Goal: Check status: Check status

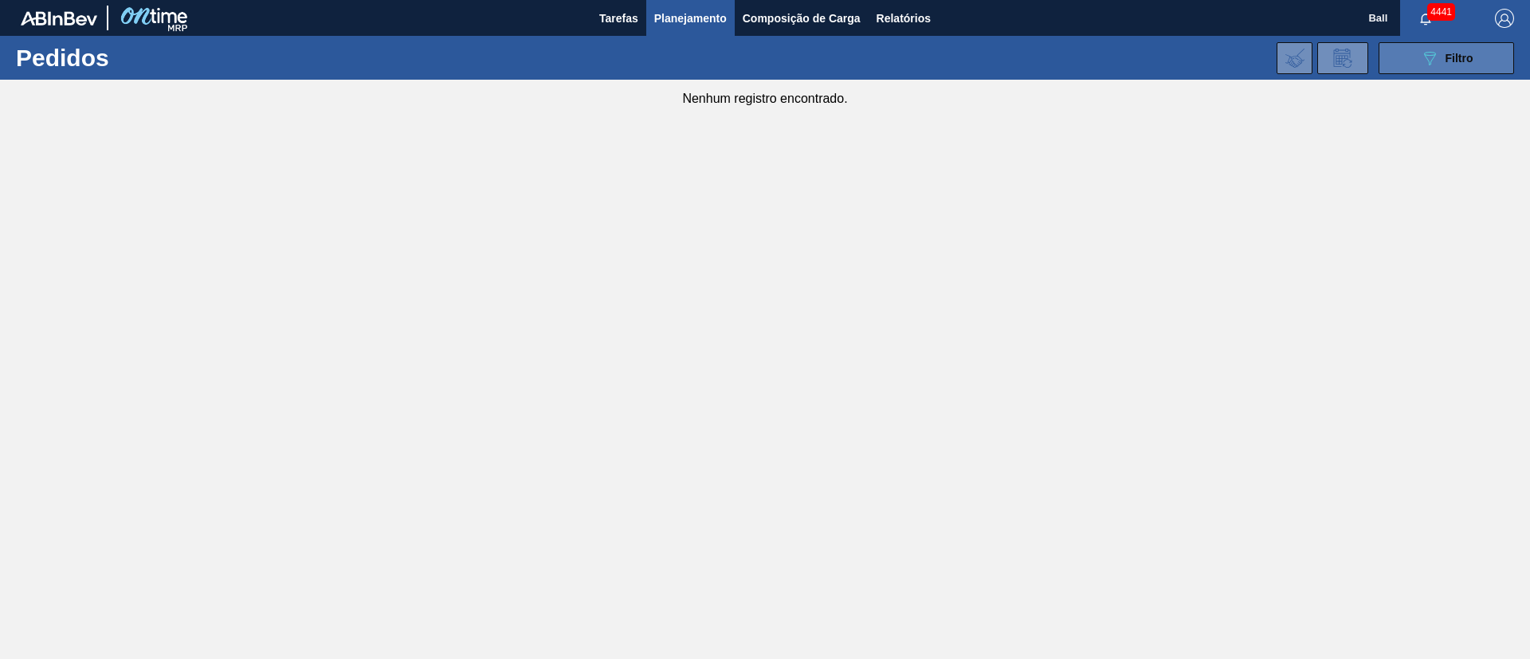
click at [1455, 63] on span "Filtro" at bounding box center [1460, 58] width 28 height 13
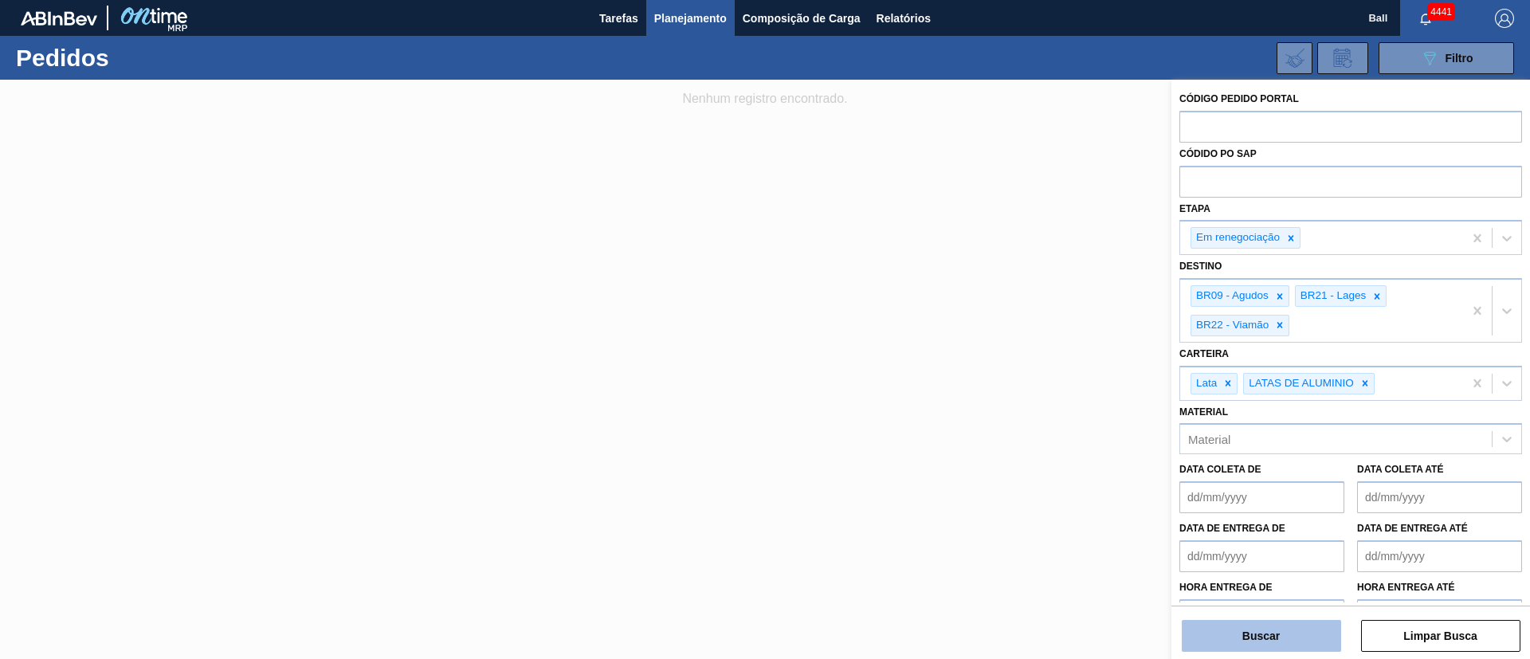
click at [1290, 636] on button "Buscar" at bounding box center [1261, 636] width 159 height 32
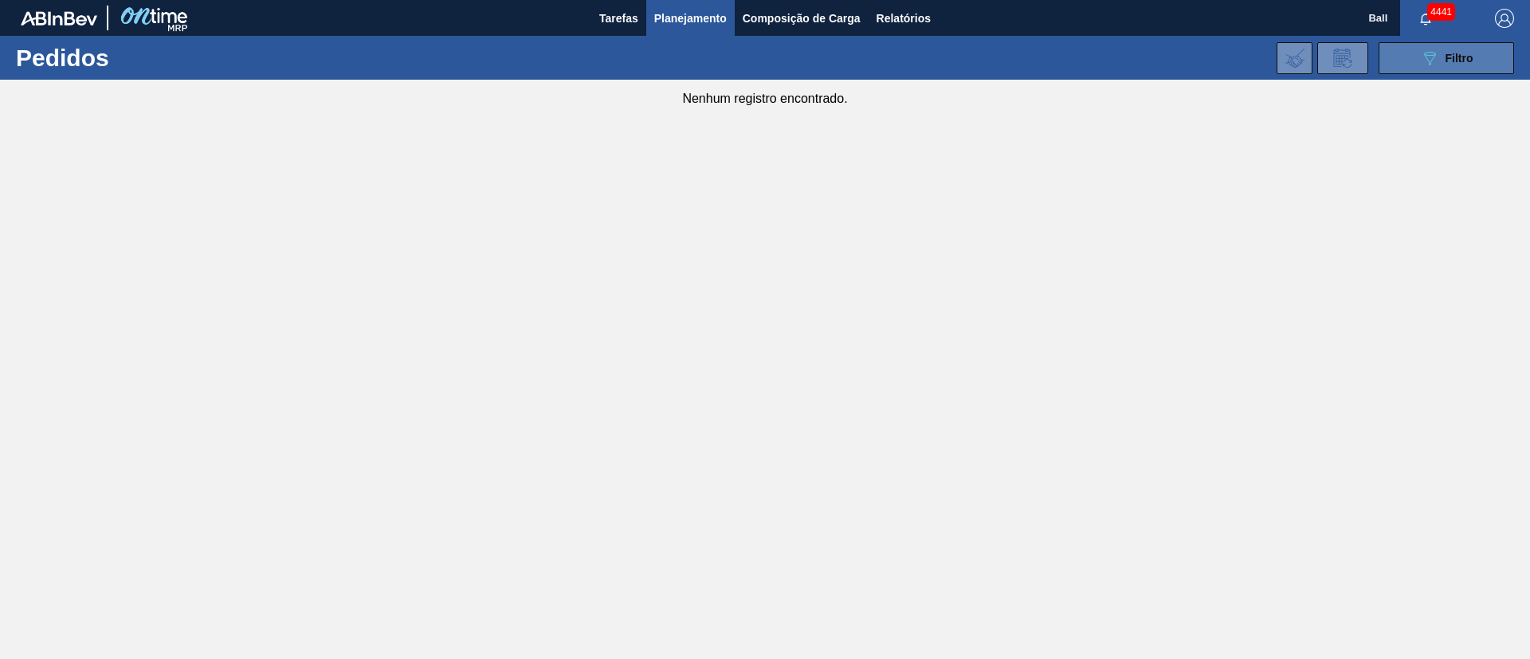
click at [1441, 53] on div "089F7B8B-B2A5-4AFE-B5C0-19BA573D28AC Filtro" at bounding box center [1446, 58] width 53 height 19
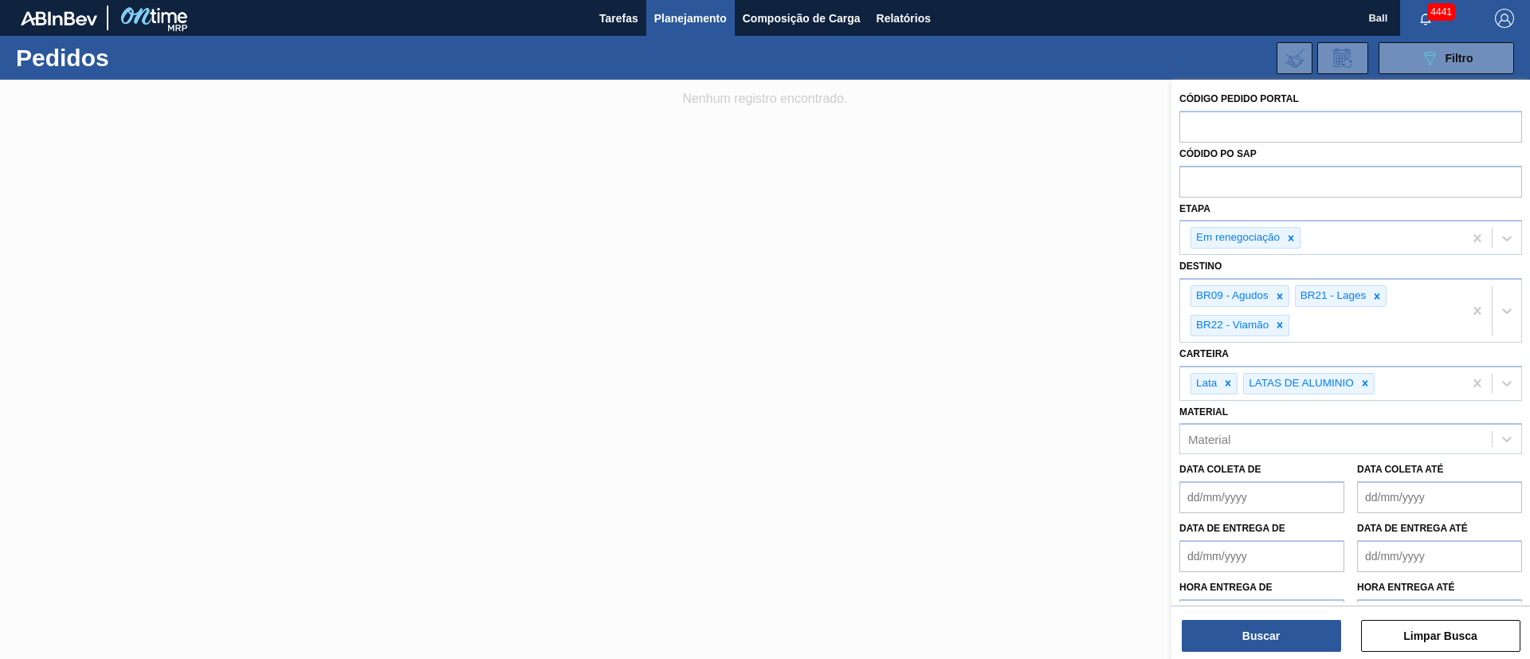
click at [1268, 619] on div "Buscar Limpar Busca" at bounding box center [1351, 628] width 359 height 45
click at [1268, 625] on button "Buscar" at bounding box center [1261, 636] width 159 height 32
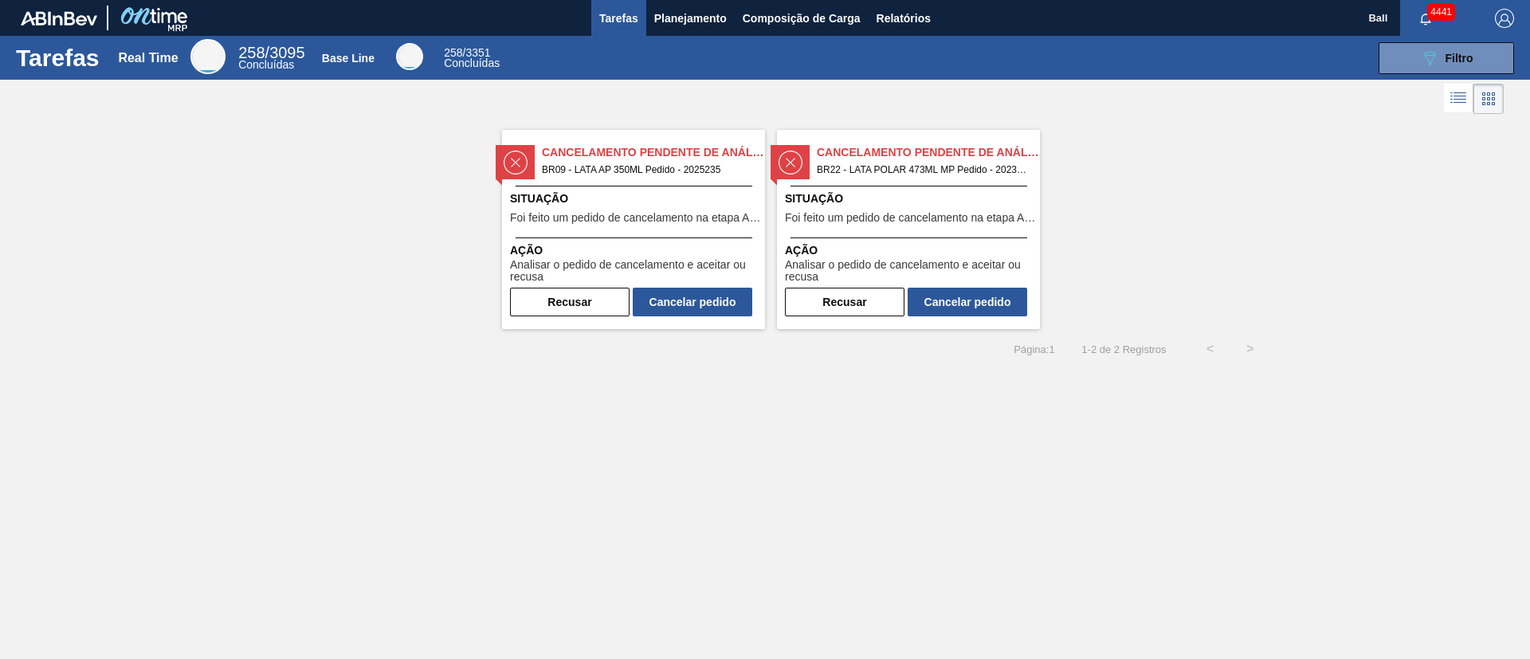
click at [1472, 212] on div "Cancelamento Pendente de Análise BR09 - LATA AP 350ML Pedido - 2025235 Situação…" at bounding box center [765, 223] width 1530 height 211
click at [724, 18] on span "Planejamento" at bounding box center [690, 18] width 73 height 19
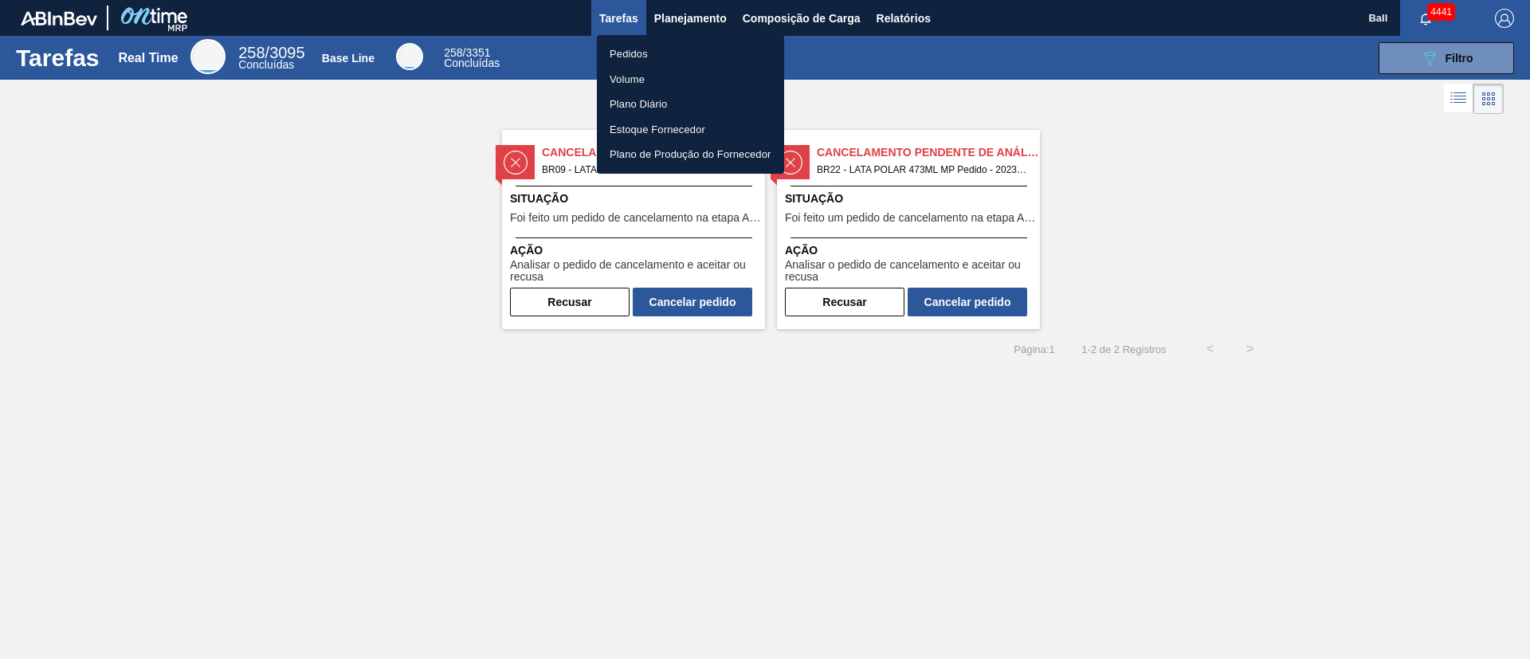
click at [394, 247] on div at bounding box center [765, 329] width 1530 height 659
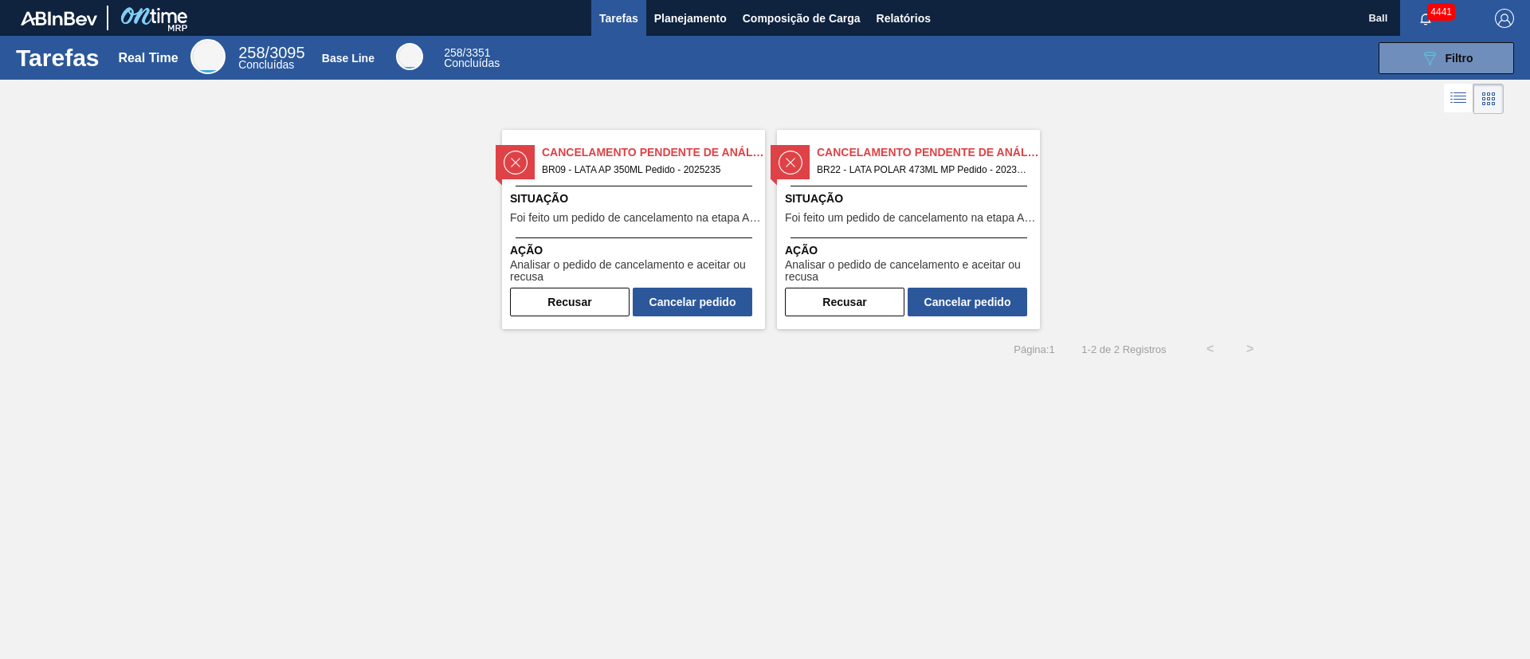
click at [833, 265] on span "Analisar o pedido de cancelamento e aceitar ou recusa" at bounding box center [910, 271] width 251 height 25
click at [714, 19] on span "Planejamento" at bounding box center [690, 18] width 73 height 19
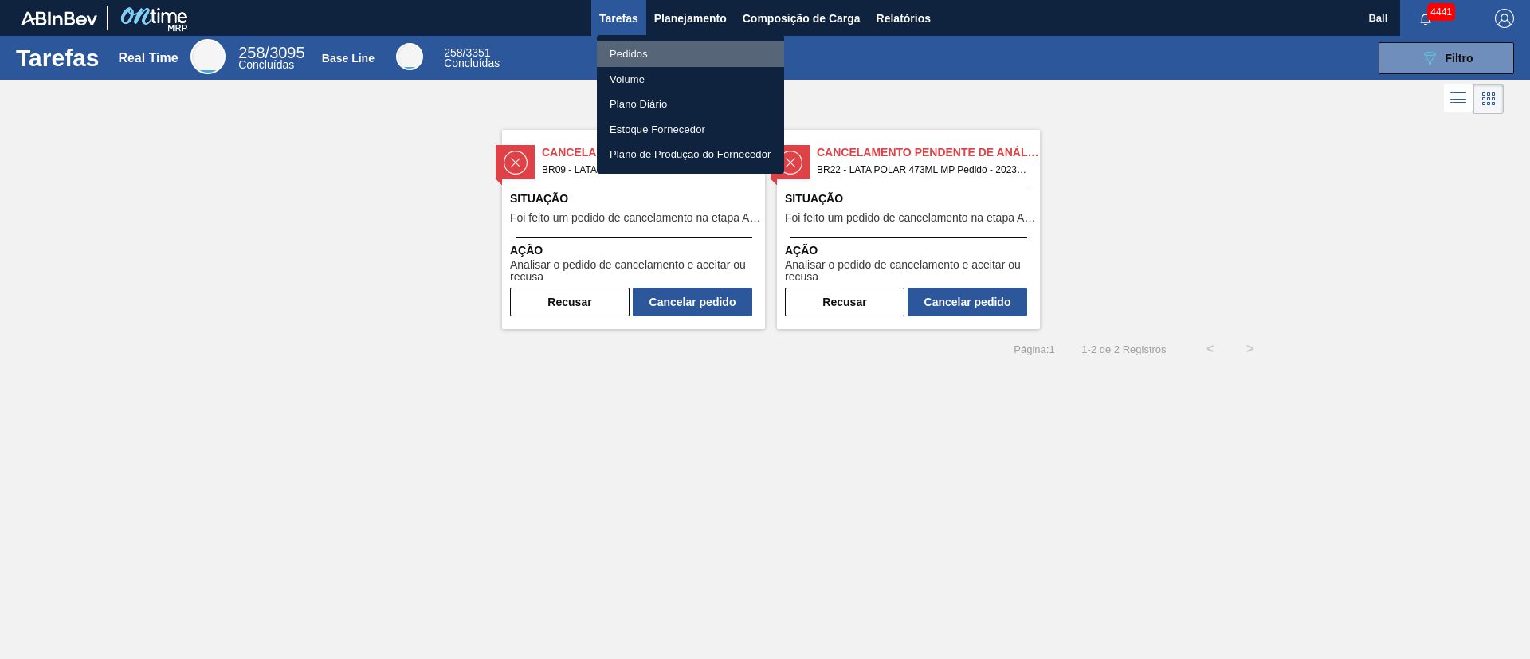
click at [679, 45] on li "Pedidos" at bounding box center [690, 54] width 187 height 26
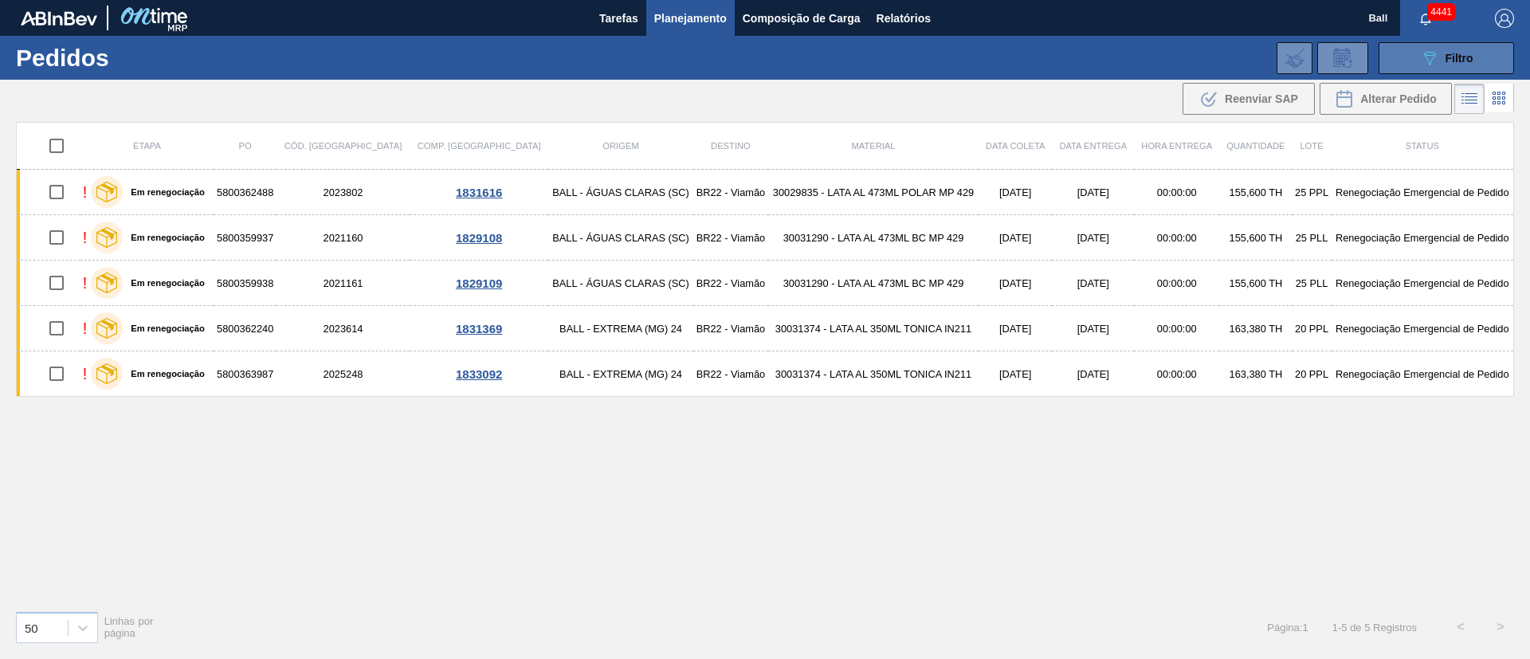
click at [1466, 68] on button "089F7B8B-B2A5-4AFE-B5C0-19BA573D28AC Filtro" at bounding box center [1447, 58] width 136 height 32
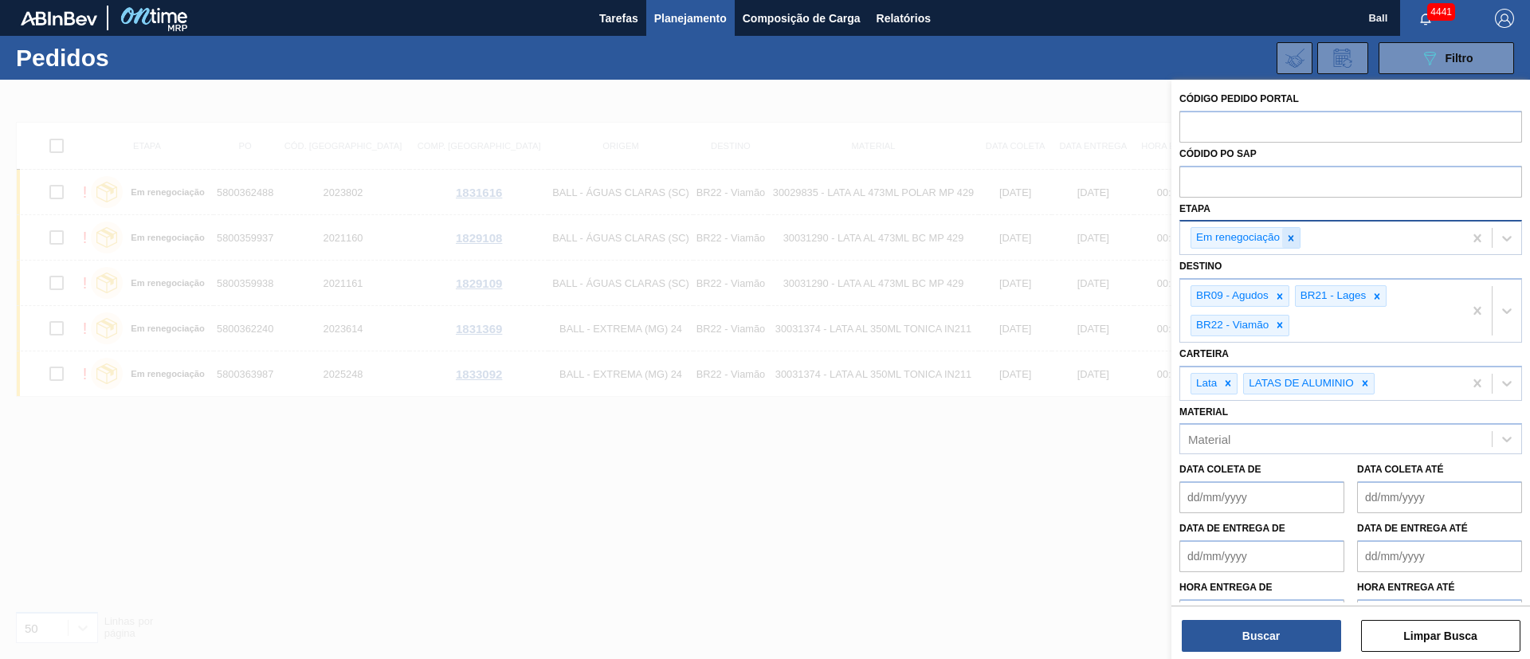
click at [1295, 242] on icon at bounding box center [1291, 238] width 11 height 11
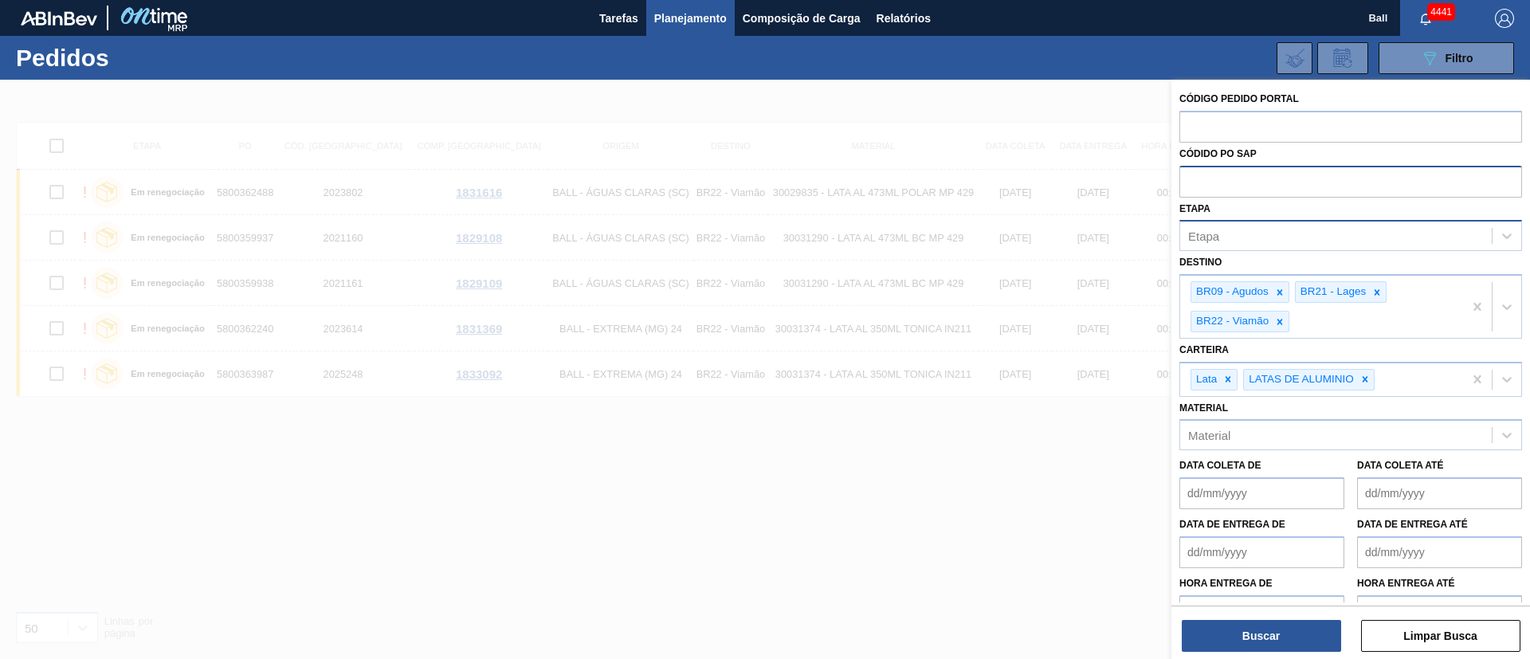
click at [1306, 179] on input "text" at bounding box center [1351, 181] width 343 height 30
paste input "text"
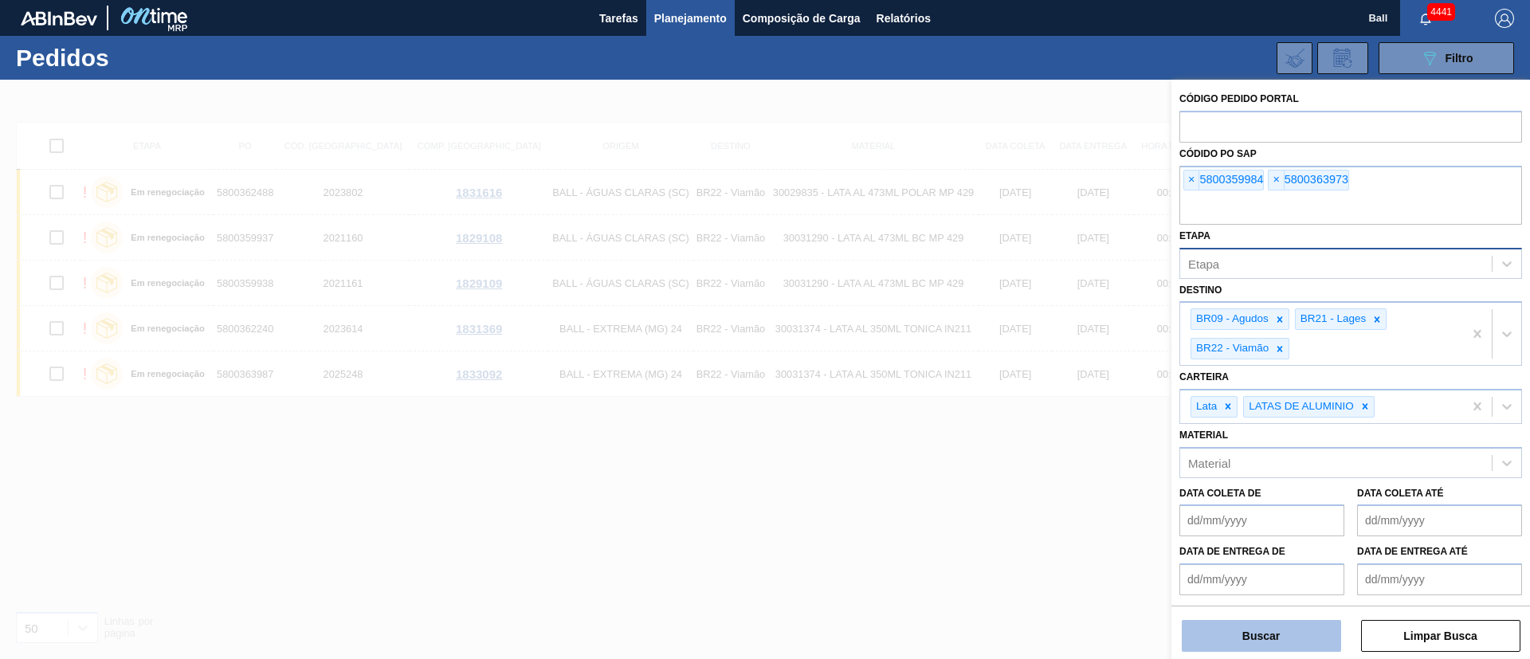
click at [1279, 648] on button "Buscar" at bounding box center [1261, 636] width 159 height 32
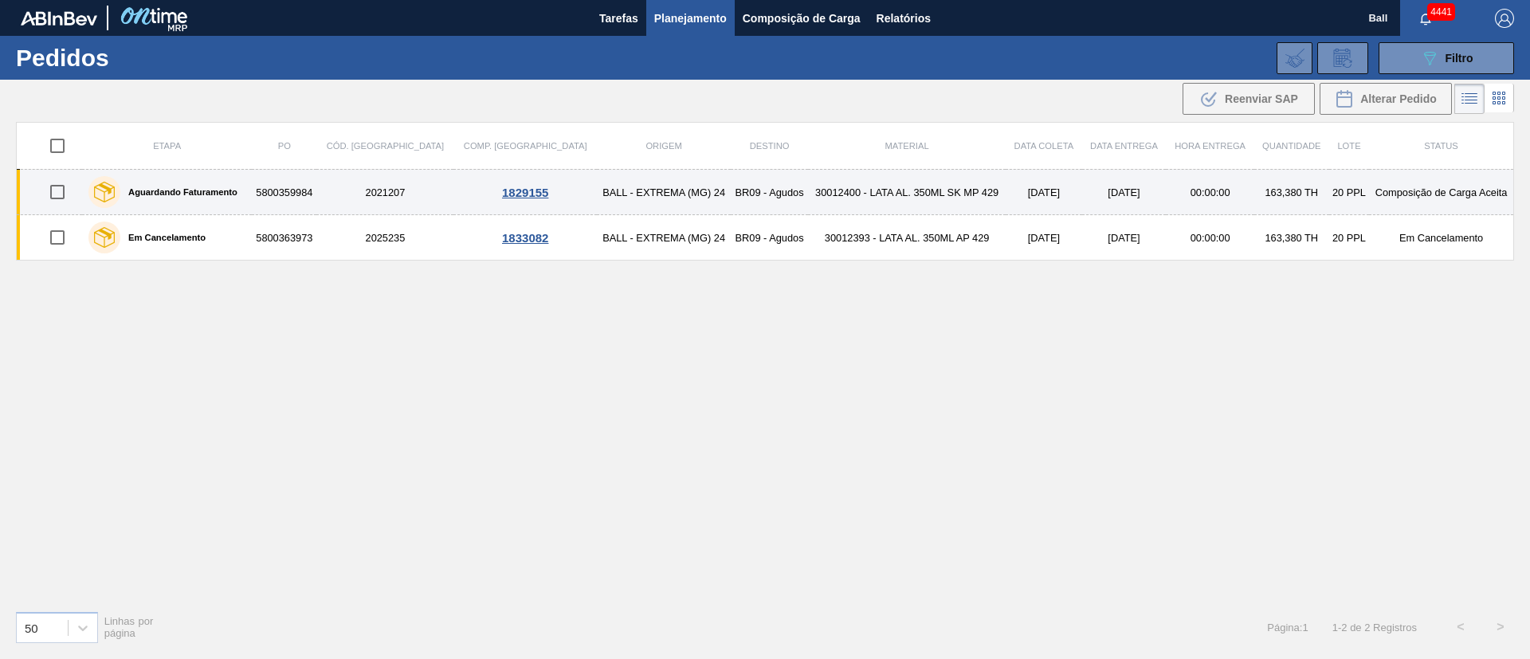
click at [1039, 196] on td "[DATE]" at bounding box center [1044, 192] width 76 height 45
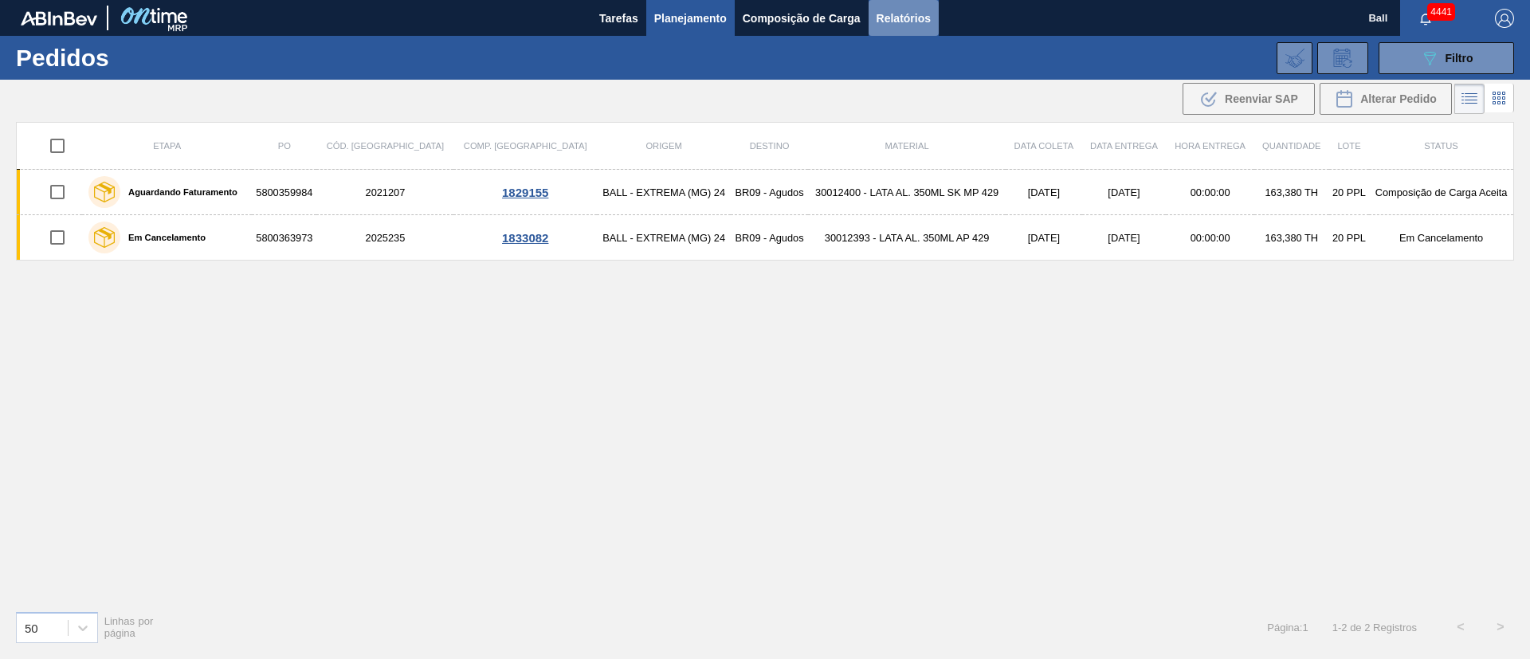
click at [911, 4] on button "Relatórios" at bounding box center [904, 18] width 70 height 36
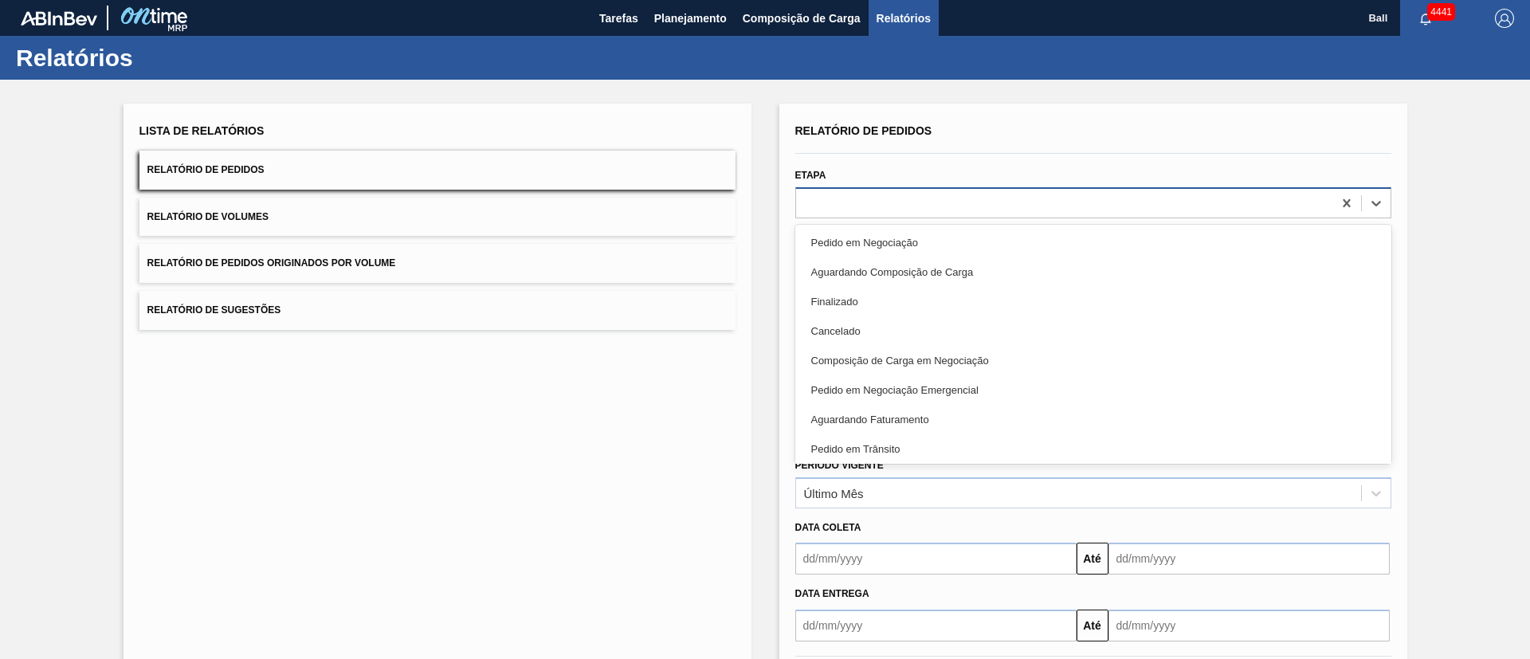
click at [887, 197] on div at bounding box center [1064, 202] width 536 height 23
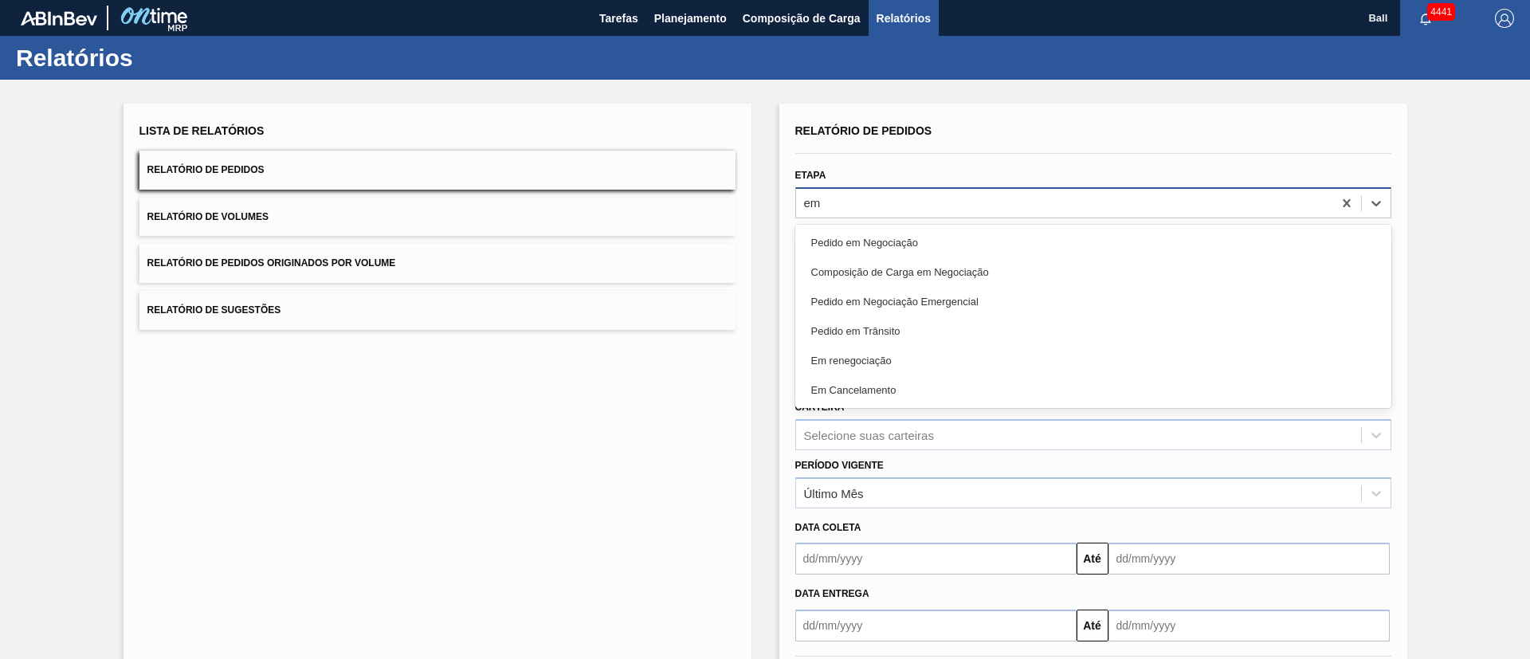
type input "e"
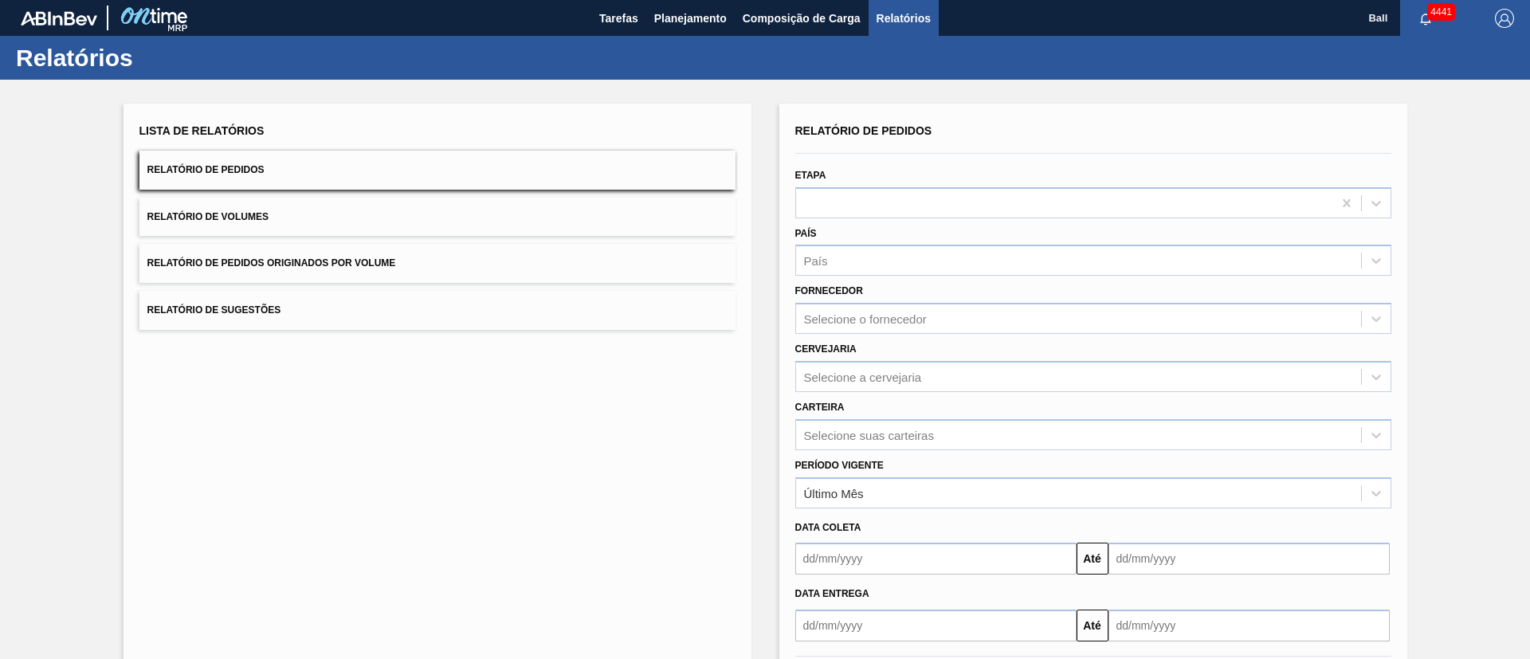
click at [563, 475] on div "Lista de Relatórios Relatório de Pedidos Relatório de Volumes Relatório de Pedi…" at bounding box center [438, 411] width 628 height 615
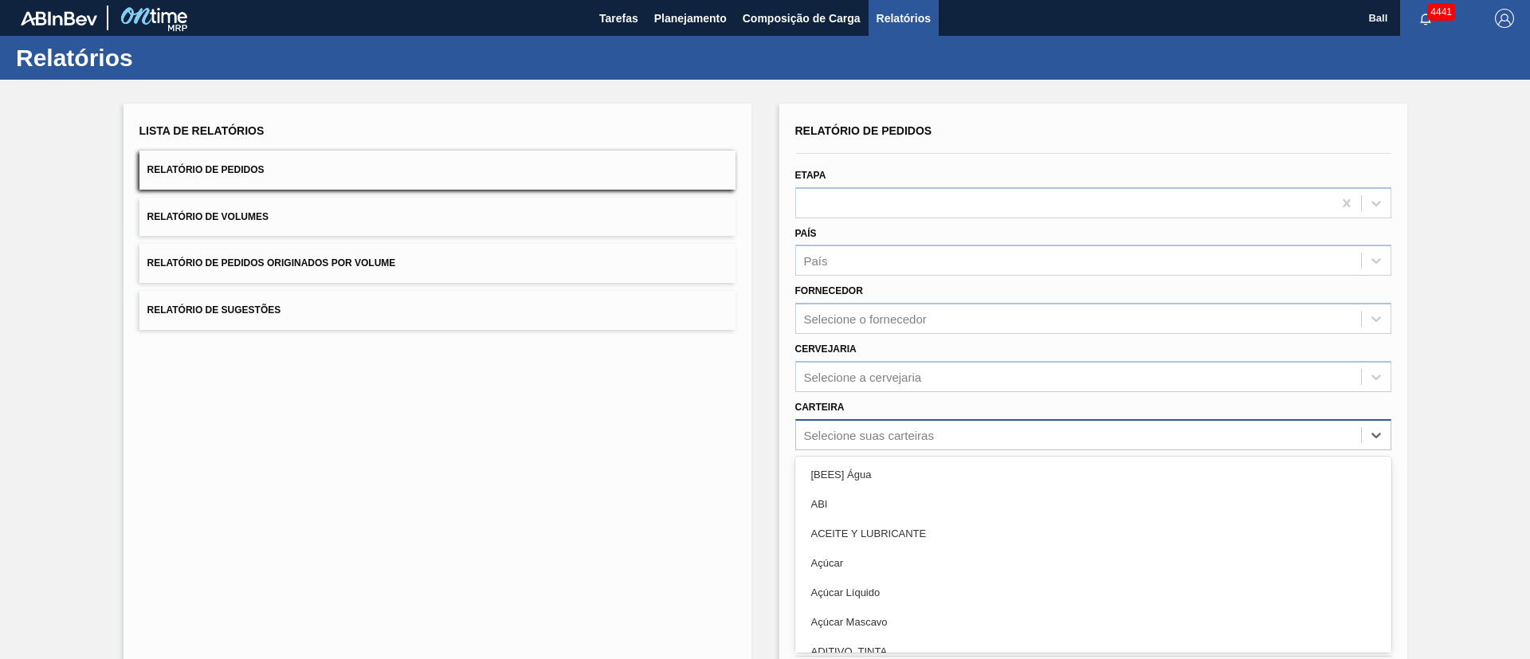
scroll to position [43, 0]
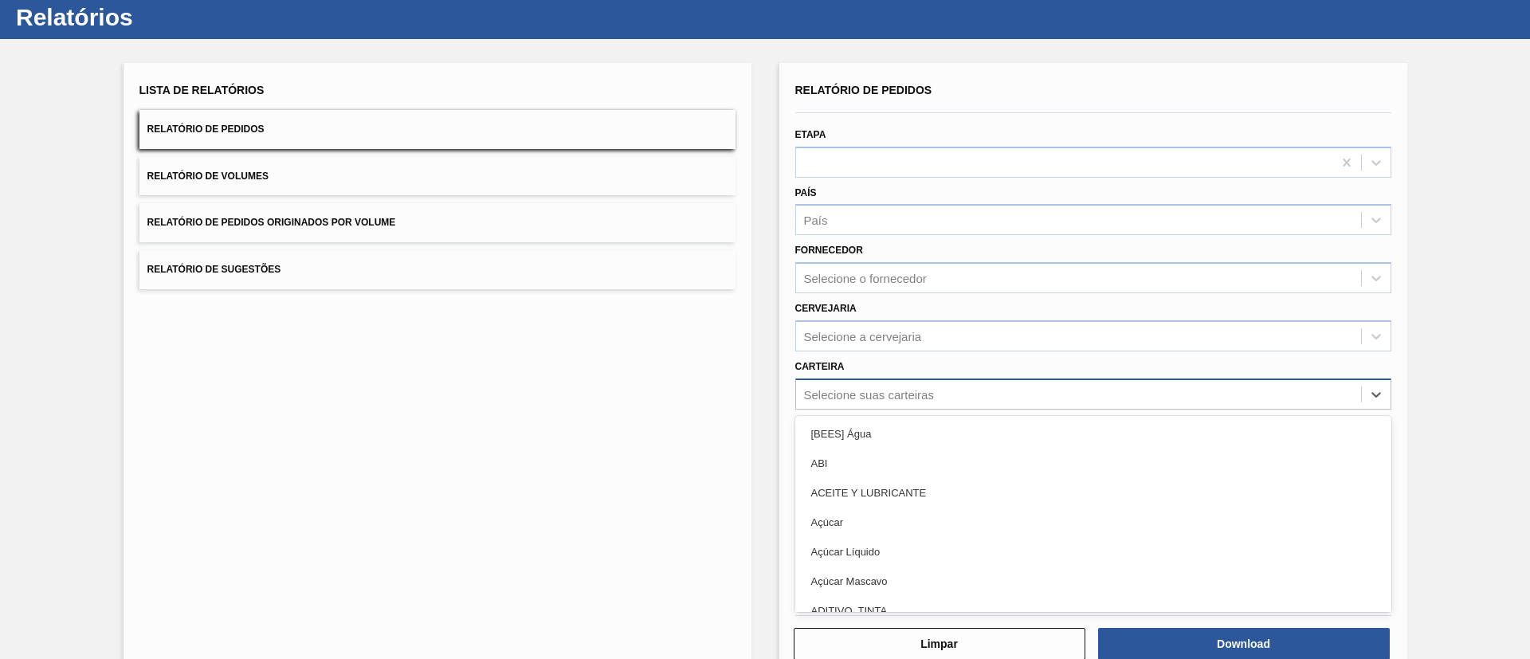
click at [954, 410] on div "option [BEES] Água focused, 1 of 101. 101 results available. Use Up and Down to…" at bounding box center [1093, 394] width 596 height 31
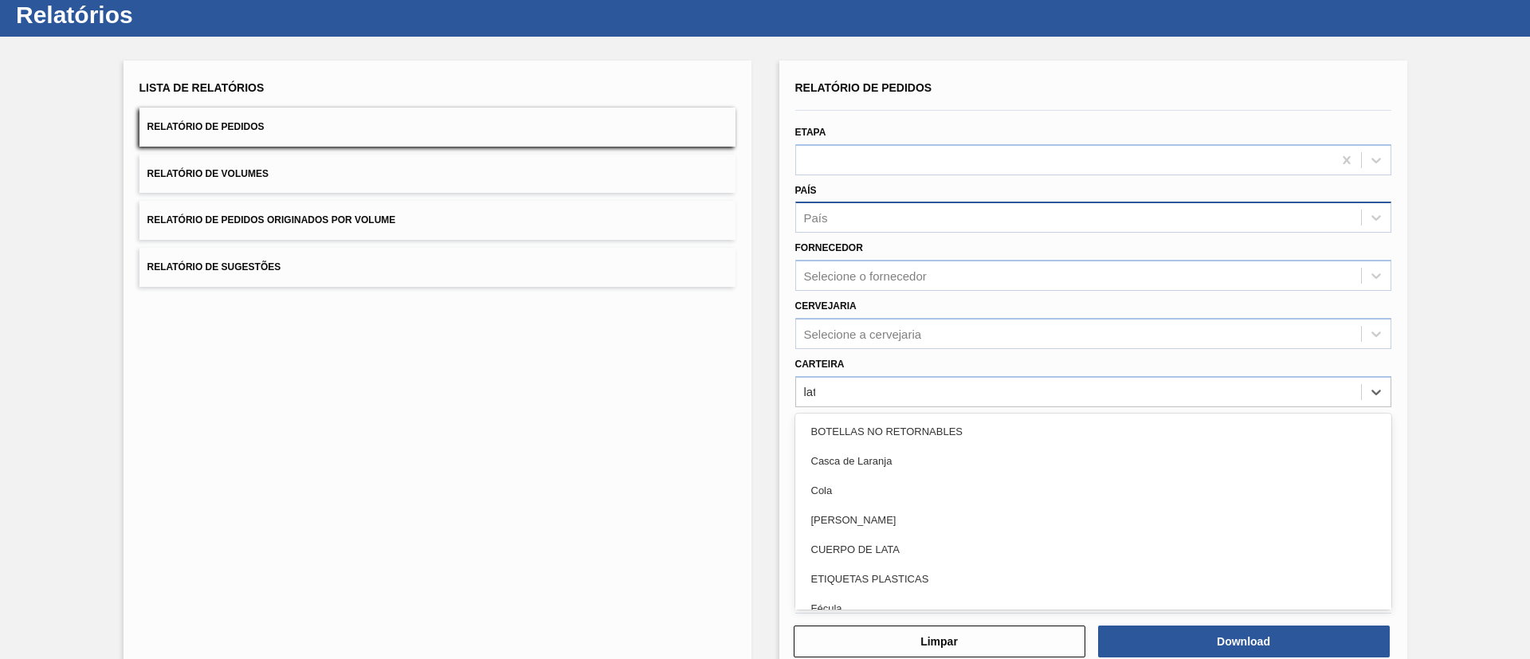
type input "lata"
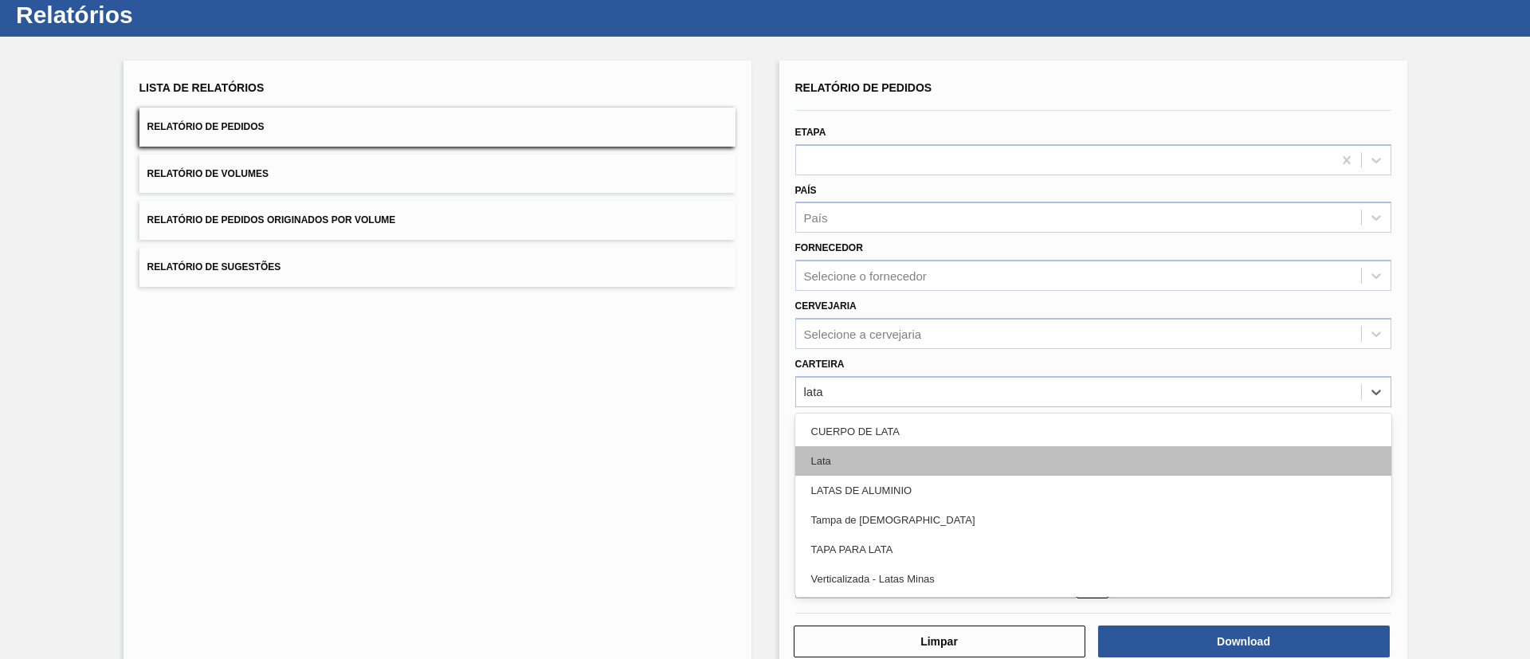
click at [918, 456] on div "Lata" at bounding box center [1093, 460] width 596 height 29
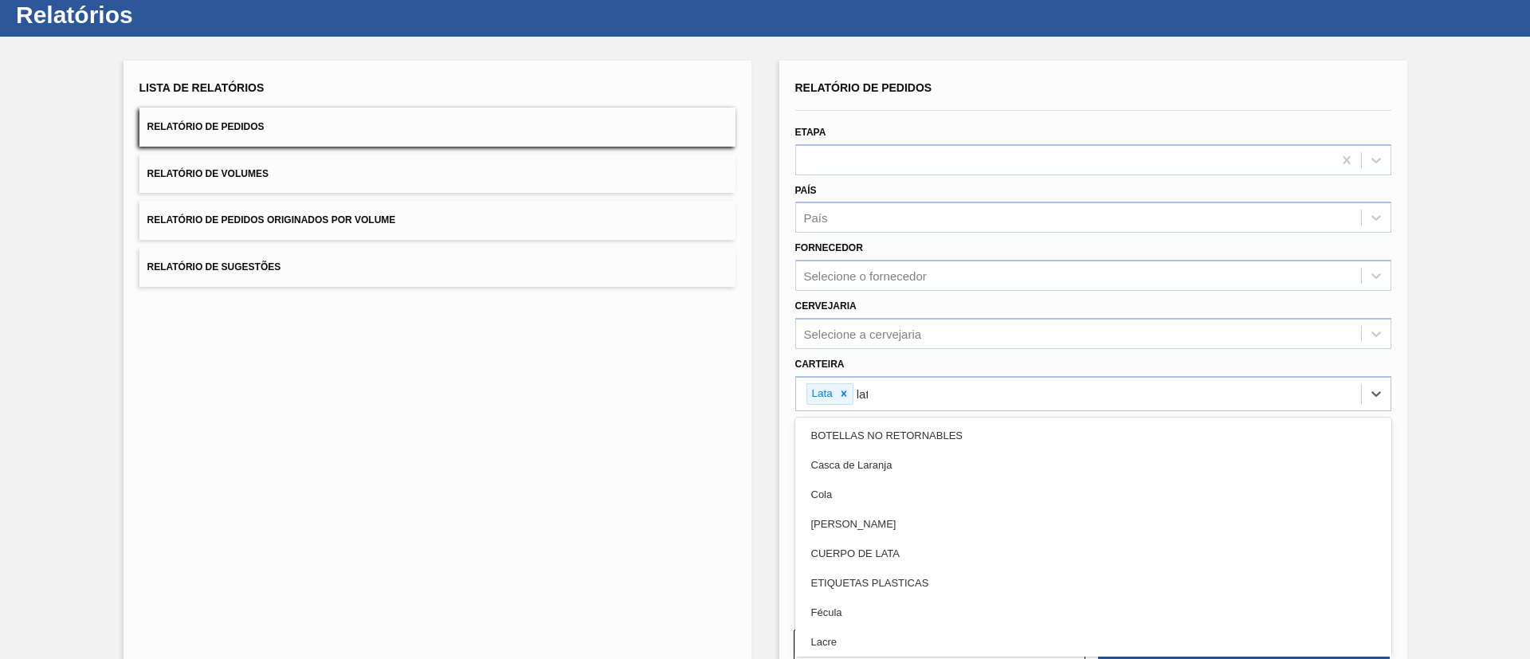
type input "lata"
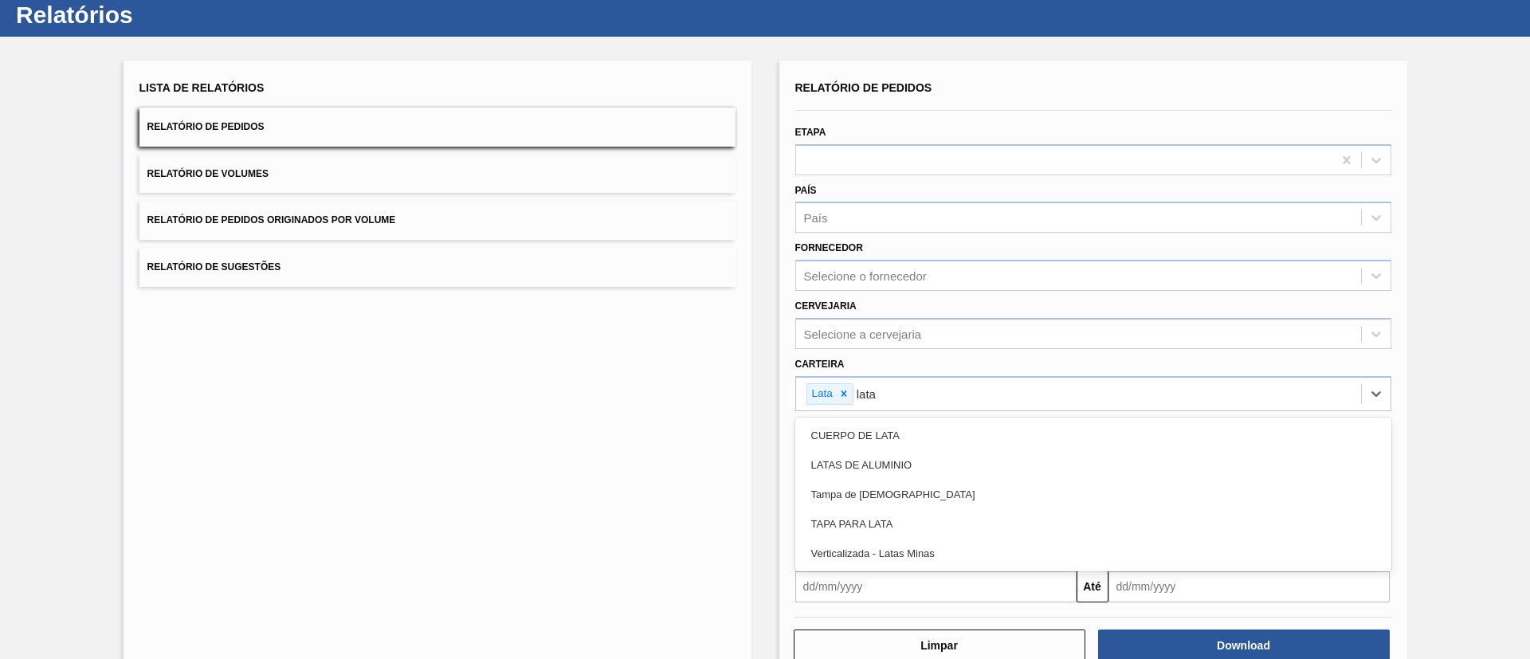
click at [918, 456] on div "LATAS DE ALUMINIO" at bounding box center [1093, 464] width 596 height 29
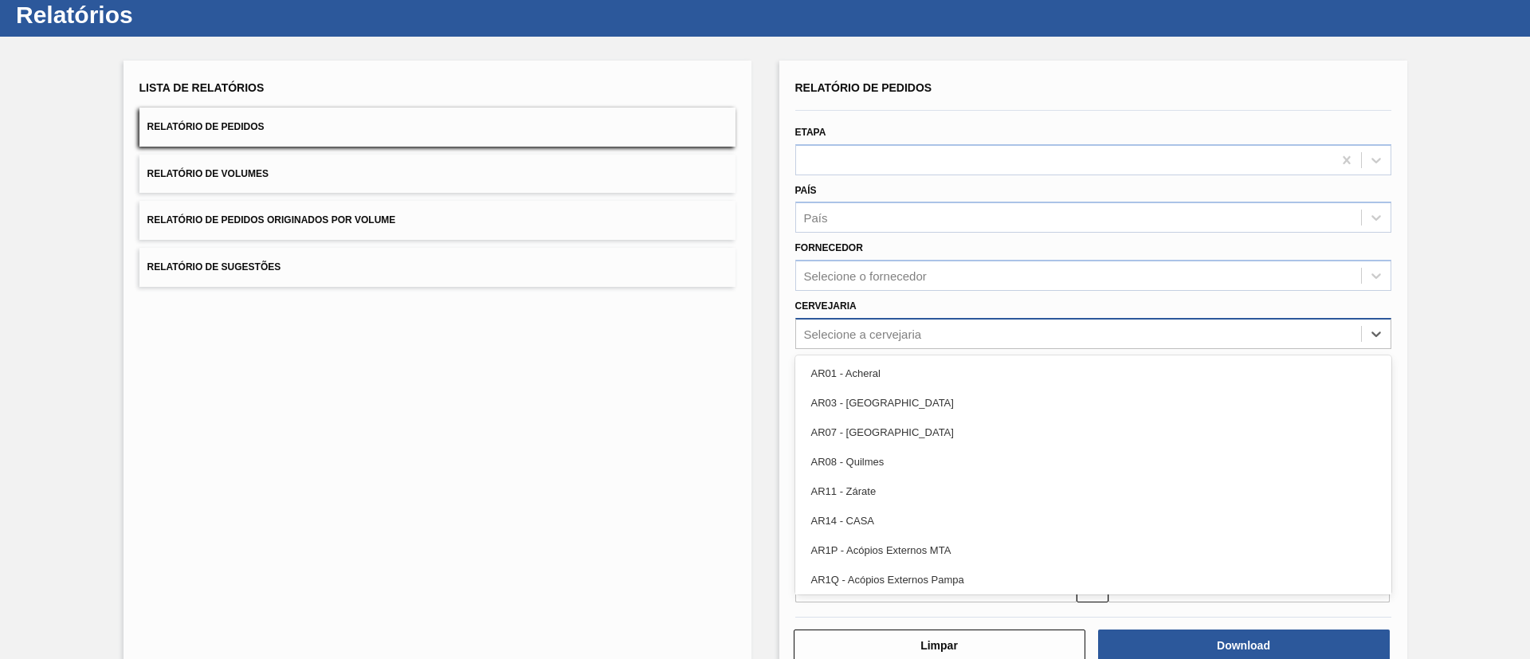
click at [962, 337] on div "Selecione a cervejaria" at bounding box center [1078, 333] width 565 height 23
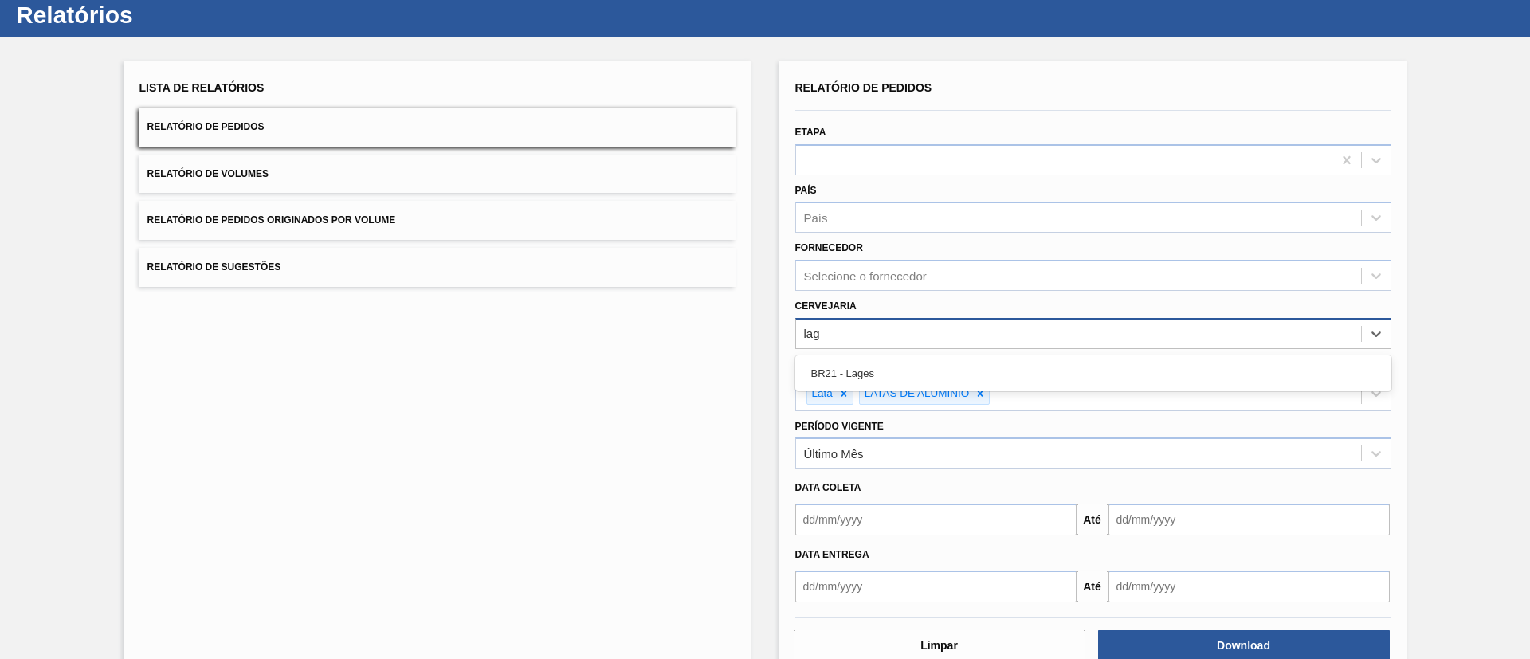
type input "lage"
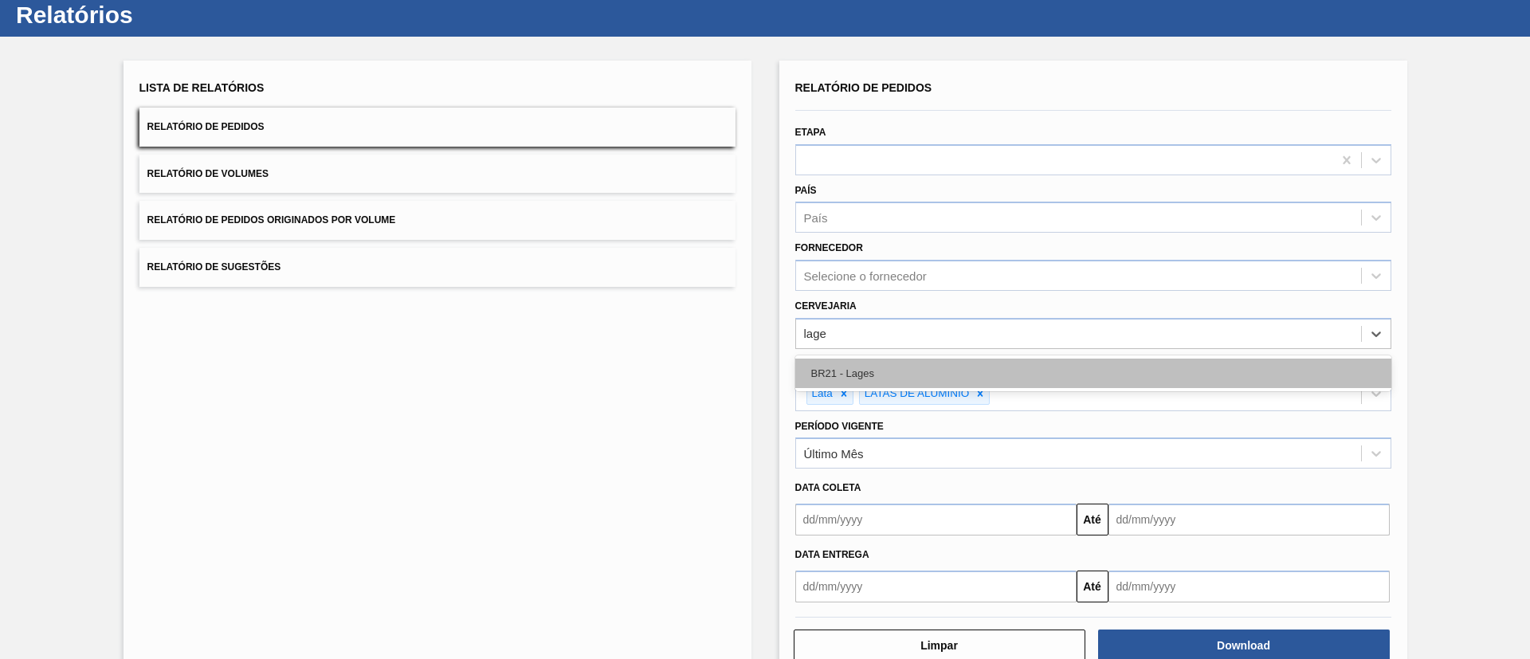
click at [959, 375] on div "BR21 - Lages" at bounding box center [1093, 373] width 596 height 29
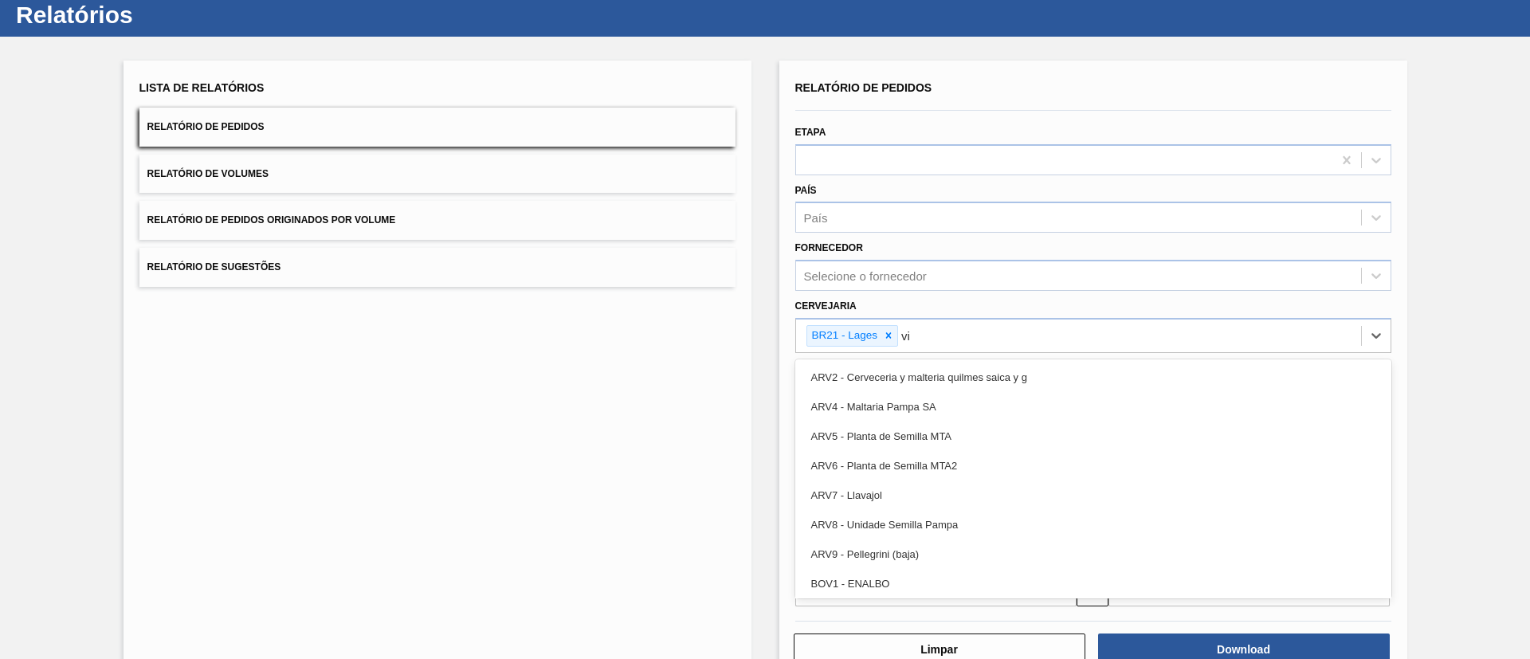
type input "via"
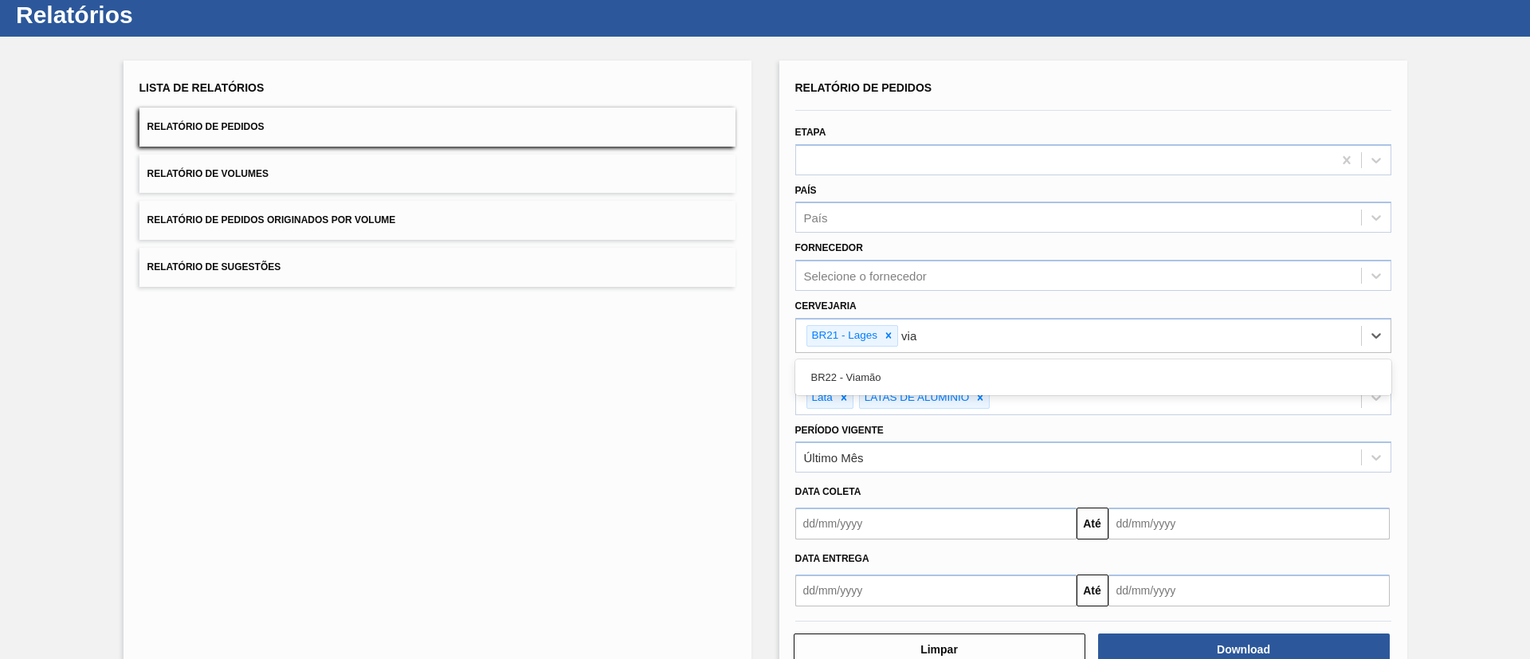
click at [959, 375] on div "BR22 - Viamão" at bounding box center [1093, 377] width 596 height 29
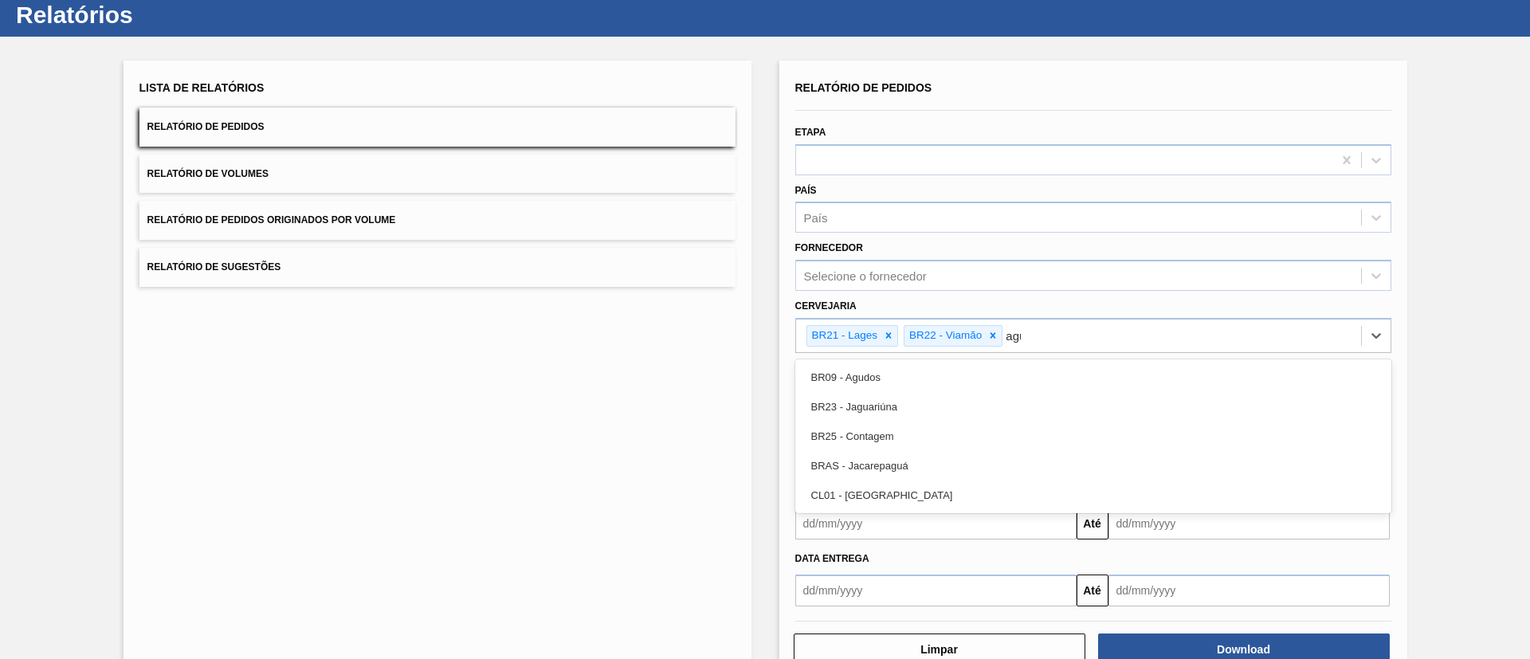
type input "agud"
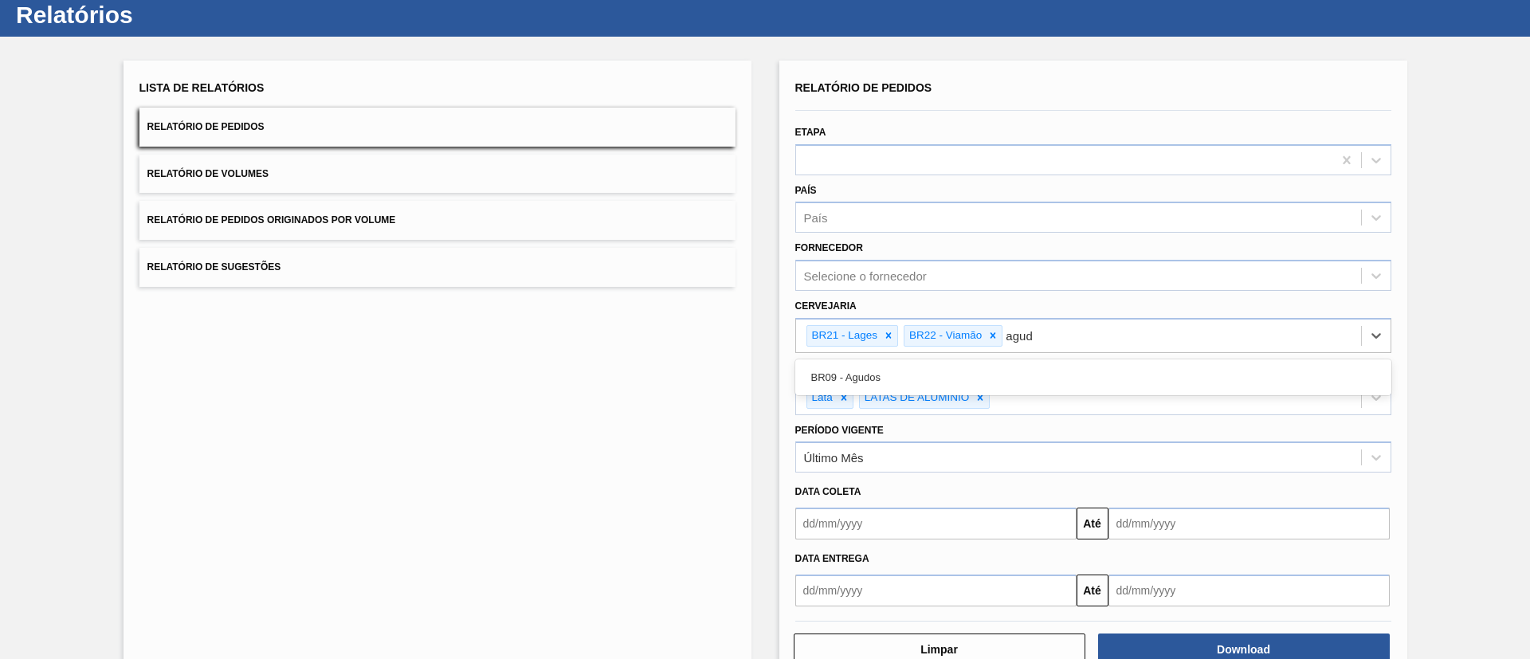
click at [959, 375] on div "BR09 - Agudos" at bounding box center [1093, 377] width 596 height 29
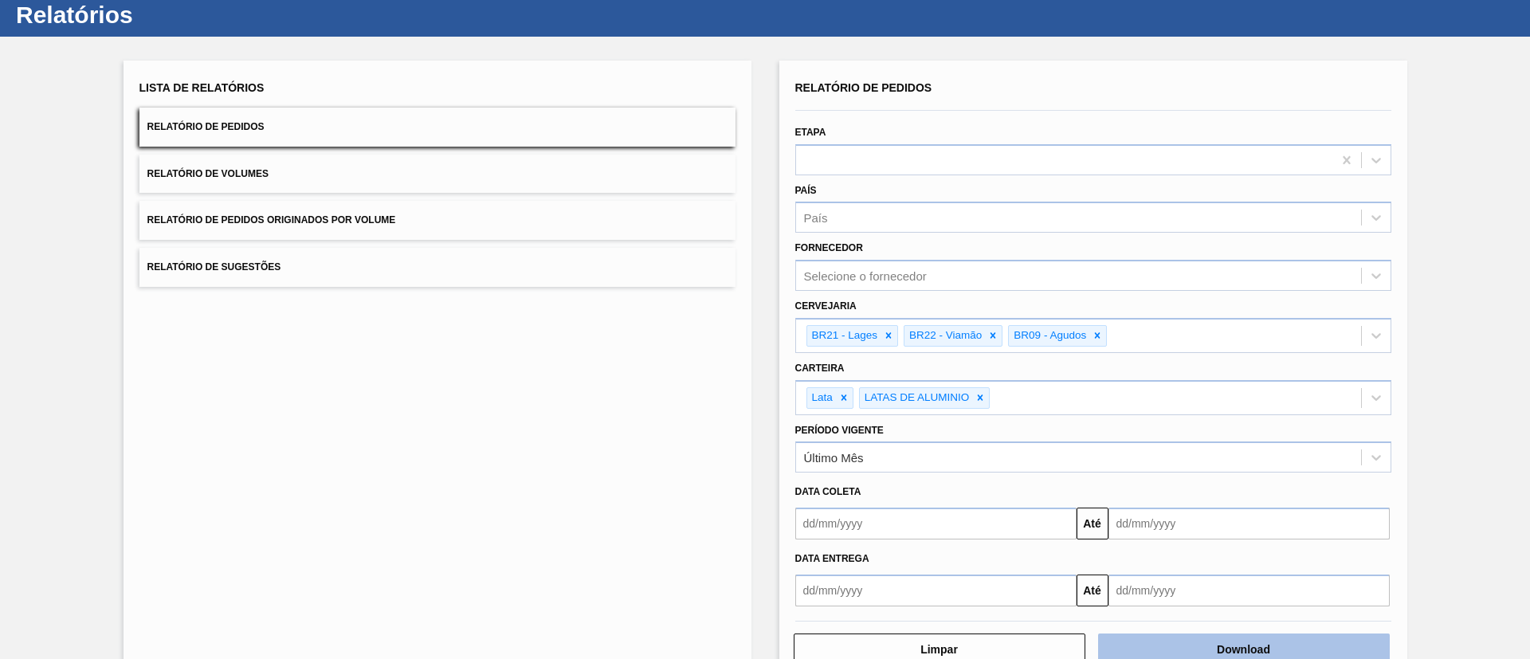
click at [1215, 639] on button "Download" at bounding box center [1244, 650] width 292 height 32
drag, startPoint x: 1525, startPoint y: 193, endPoint x: 1523, endPoint y: 121, distance: 71.8
click at [1523, 121] on div "Lista de Relatórios Relatório de Pedidos Relatório de Volumes Relatório de Pedi…" at bounding box center [765, 370] width 1530 height 666
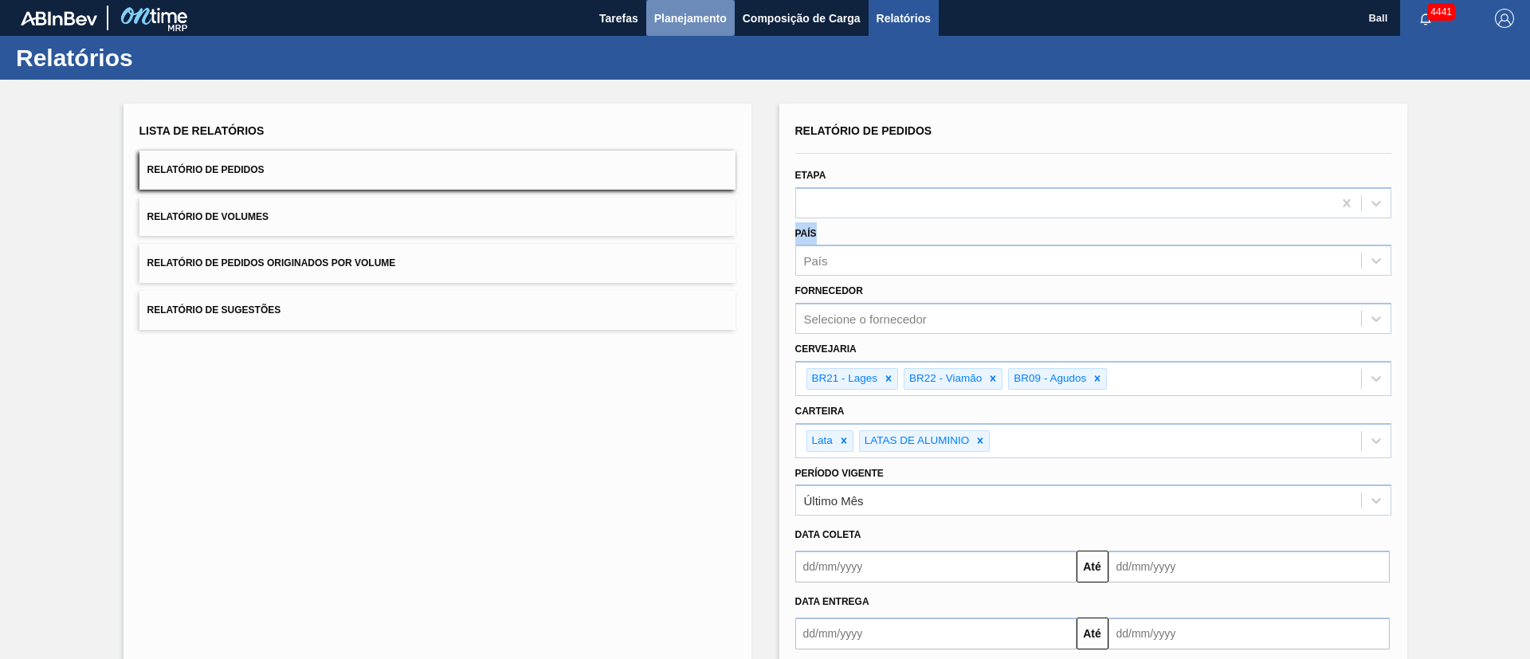
click at [681, 16] on span "Planejamento" at bounding box center [690, 18] width 73 height 19
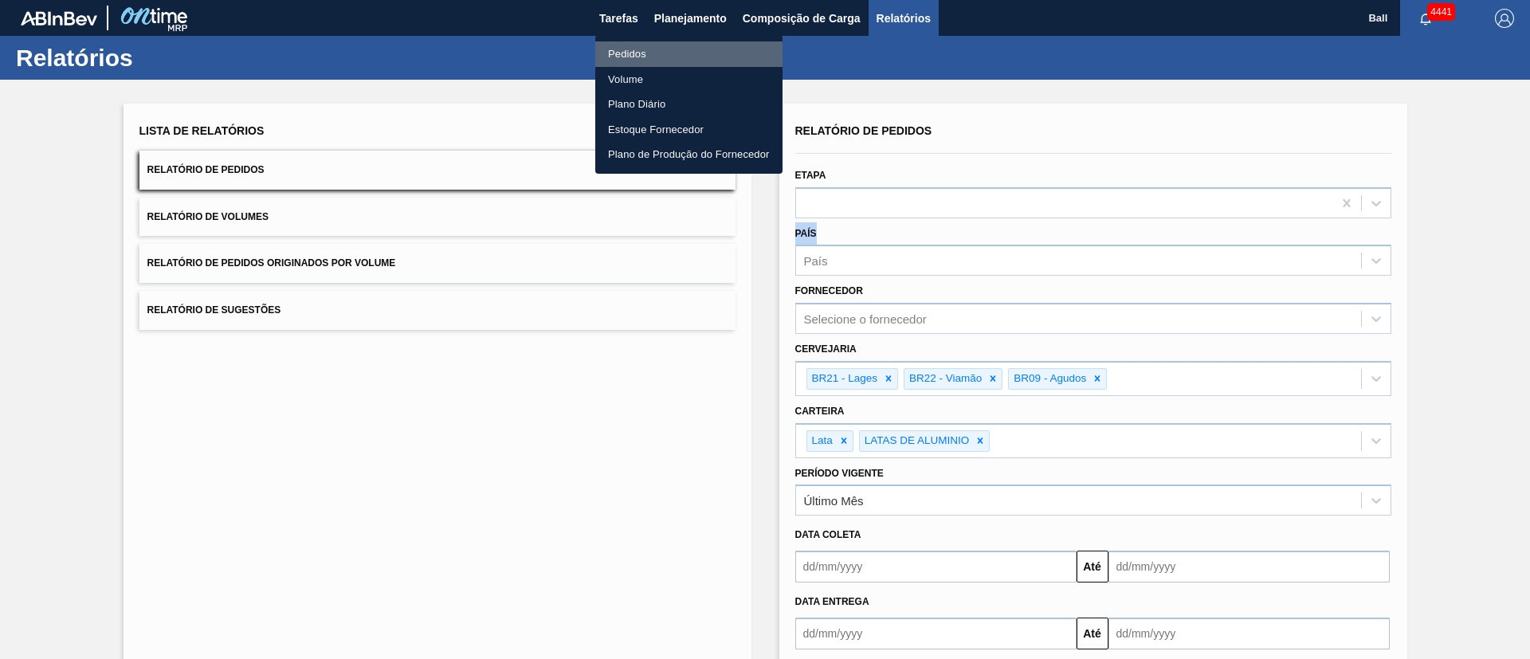
click at [640, 44] on li "Pedidos" at bounding box center [688, 54] width 187 height 26
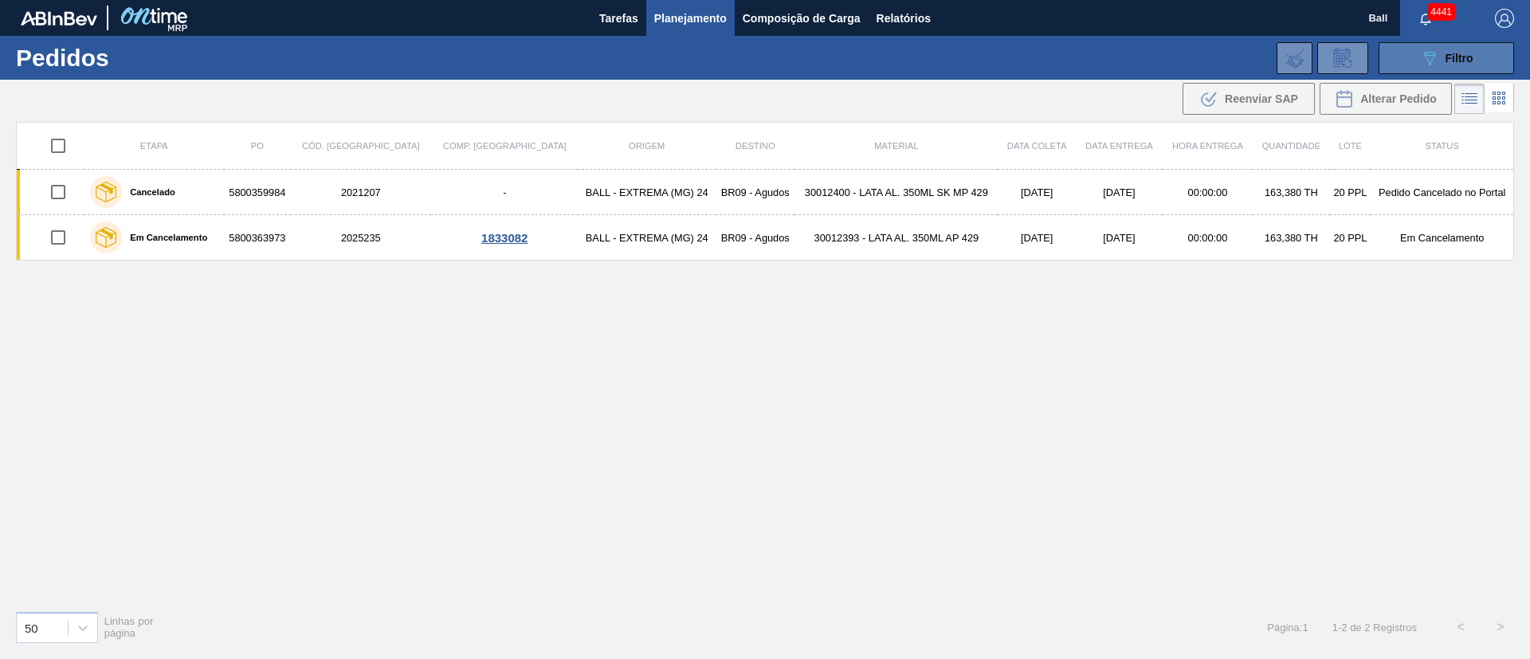
click at [1410, 47] on button "089F7B8B-B2A5-4AFE-B5C0-19BA573D28AC Filtro" at bounding box center [1447, 58] width 136 height 32
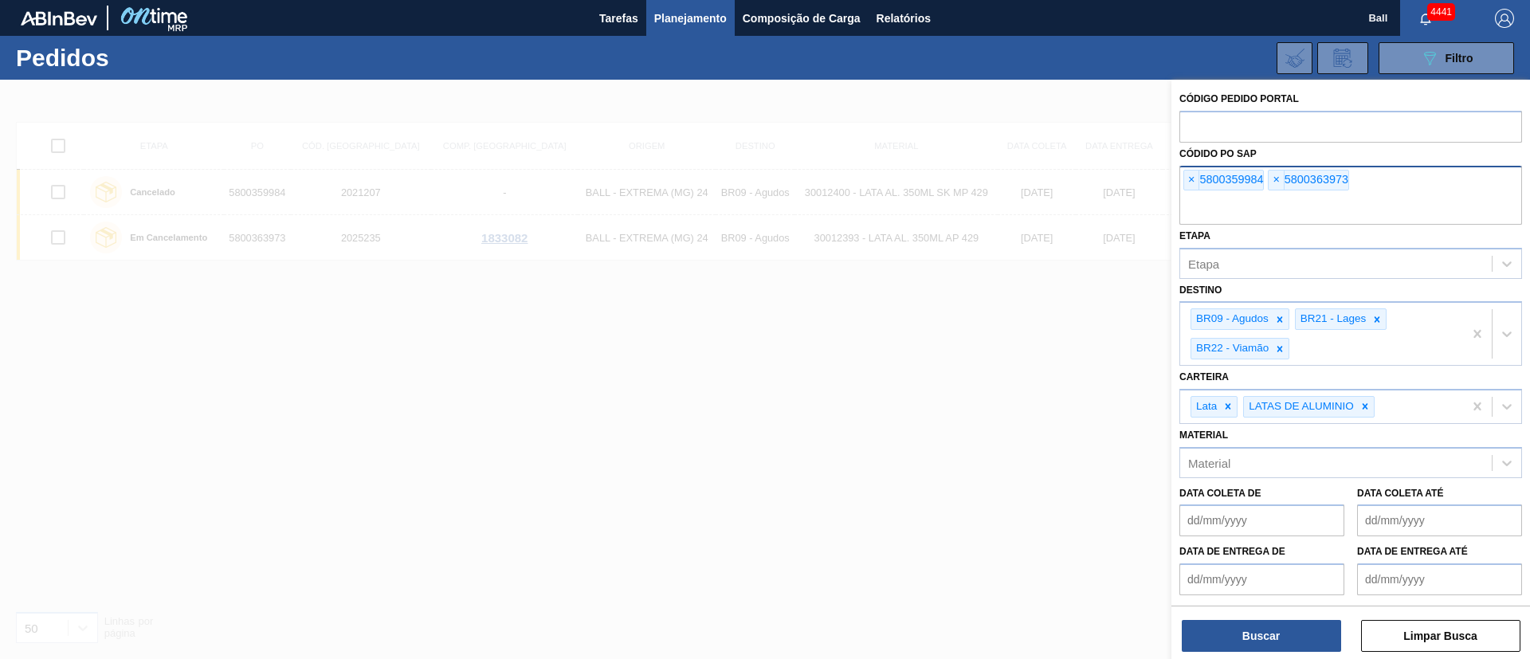
click at [1200, 190] on div "× 5800359984 × 5800363973" at bounding box center [1351, 195] width 343 height 59
click at [1196, 181] on span "×" at bounding box center [1191, 180] width 15 height 19
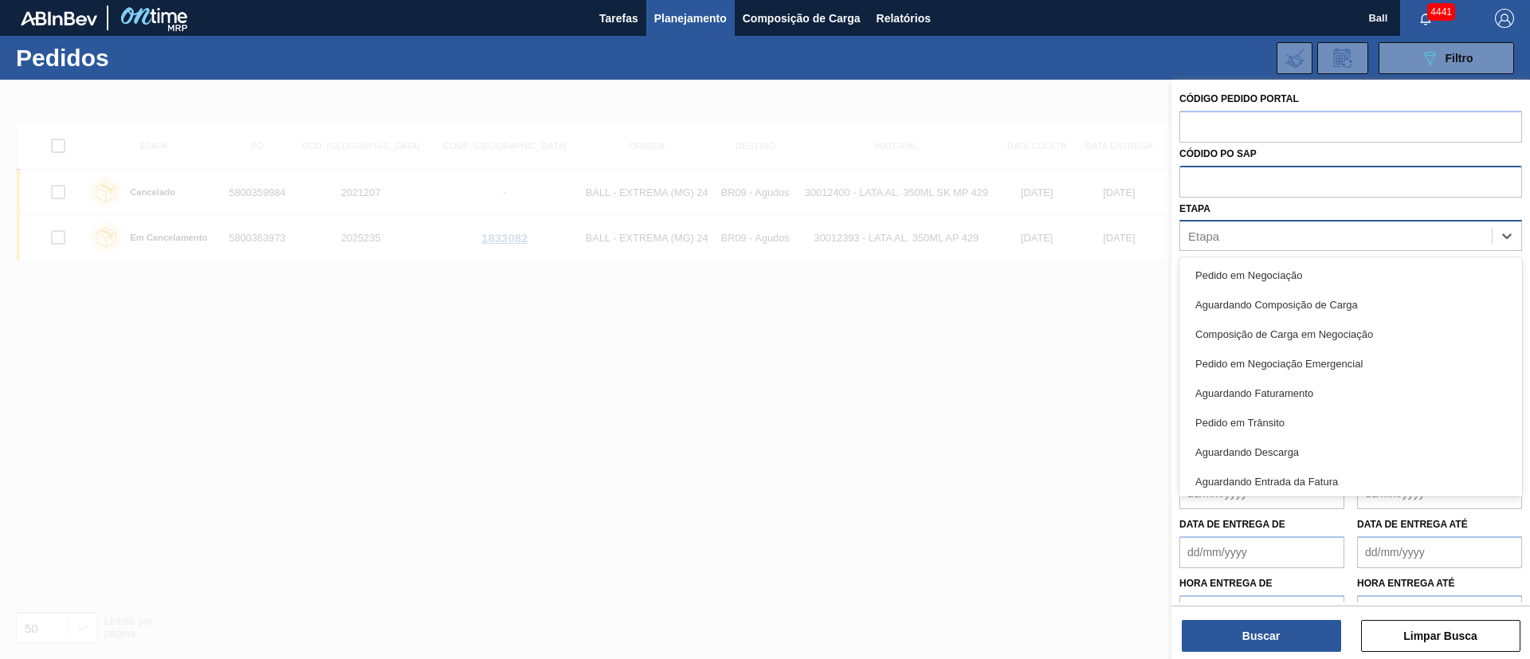
click at [1233, 233] on div "Etapa" at bounding box center [1336, 236] width 312 height 23
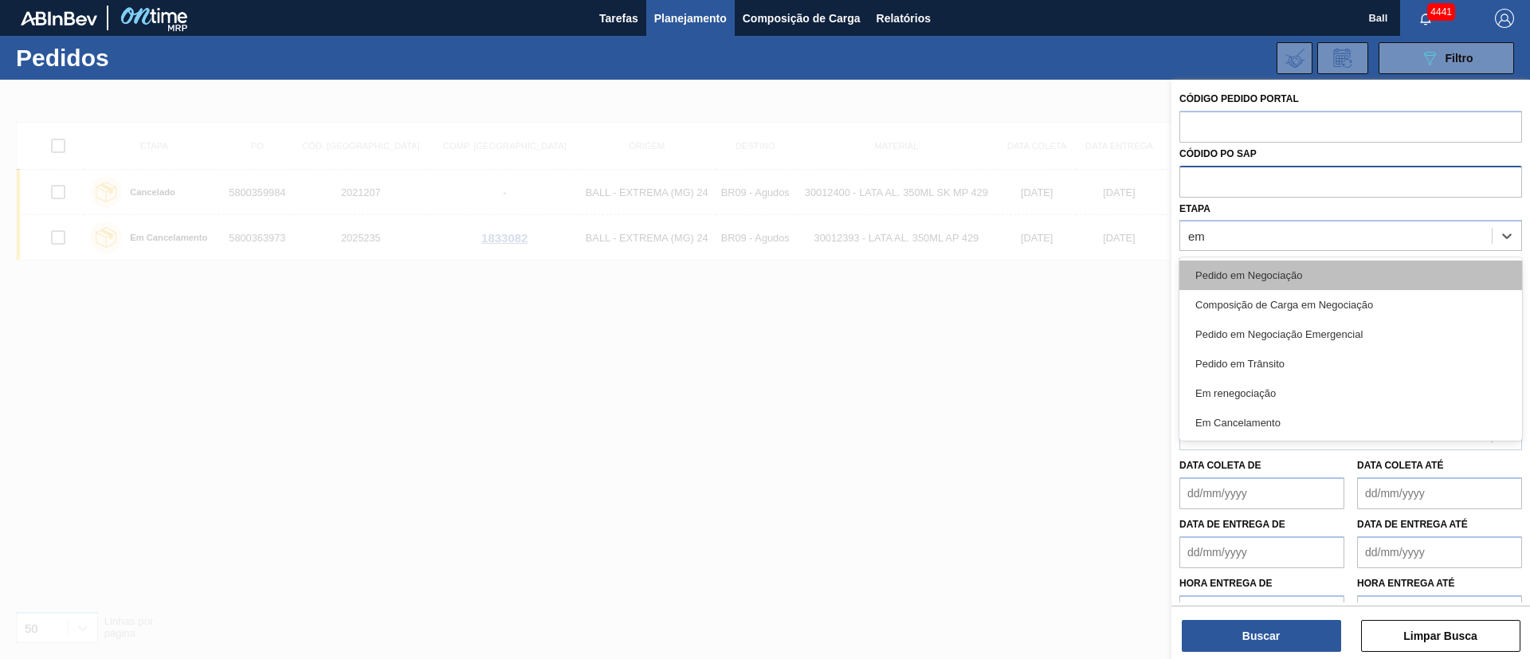
type input "em r"
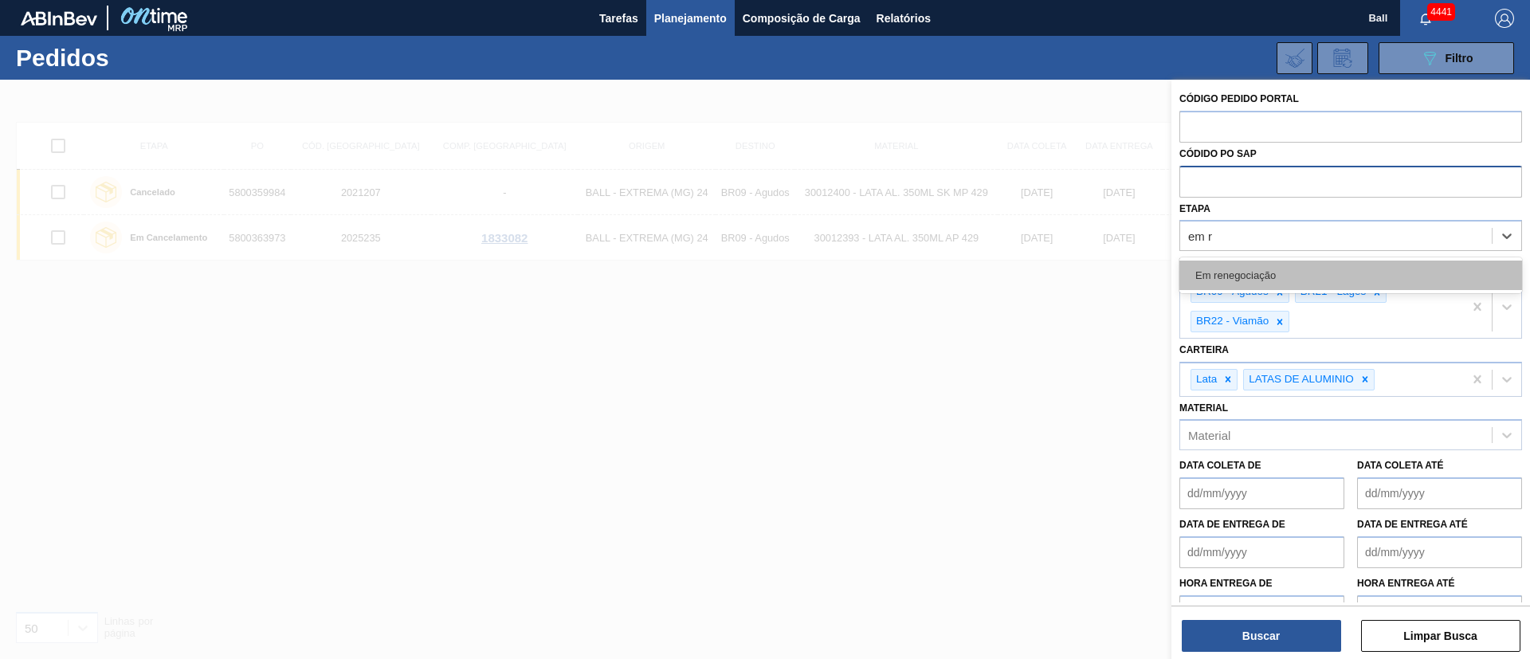
click at [1232, 276] on div "Em renegociação" at bounding box center [1351, 275] width 343 height 29
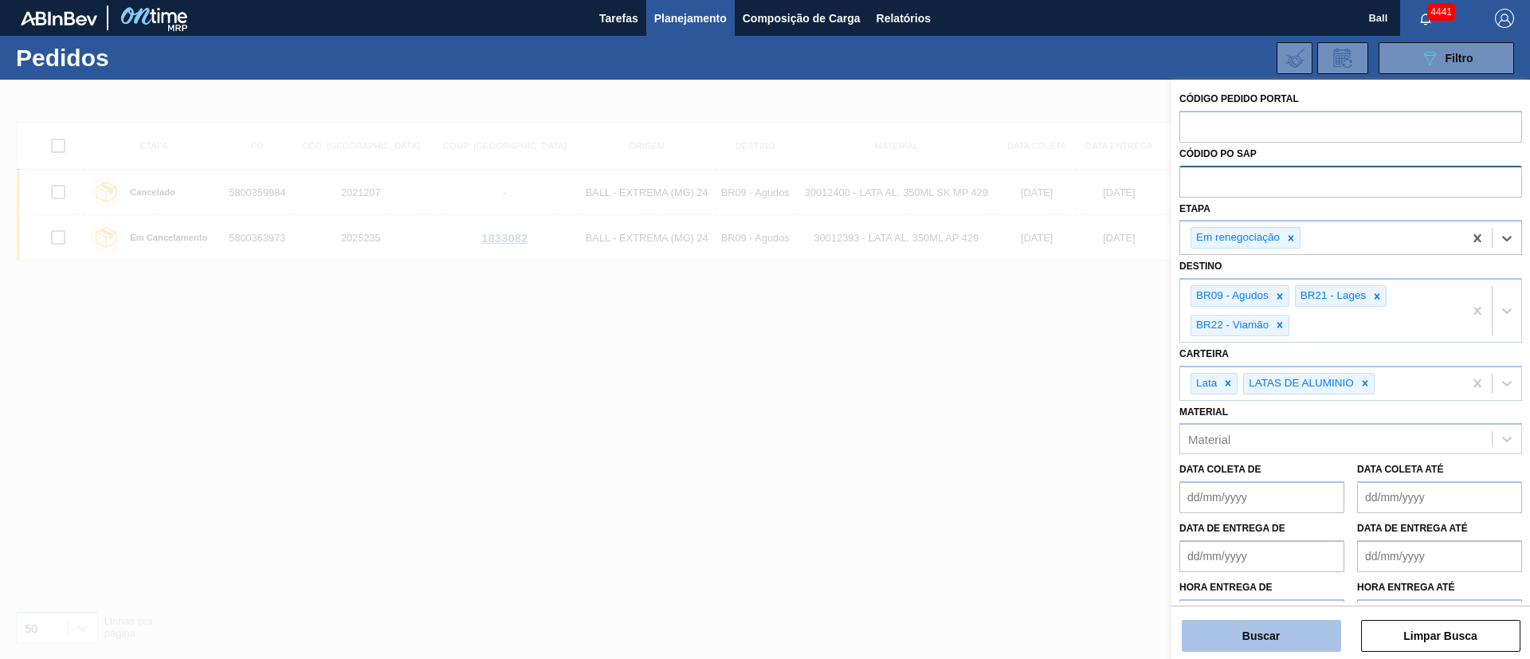
click at [1271, 631] on button "Buscar" at bounding box center [1261, 636] width 159 height 32
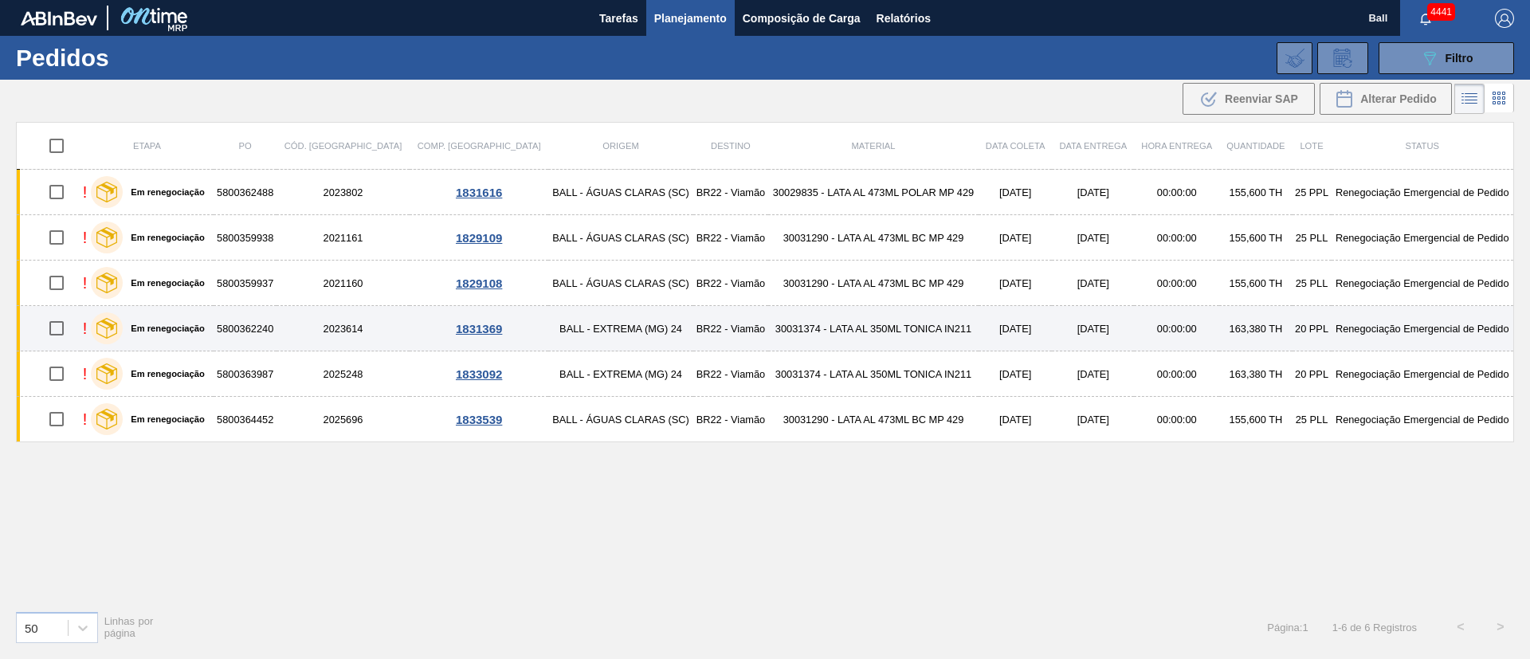
click at [979, 320] on td "[DATE]" at bounding box center [1016, 328] width 74 height 45
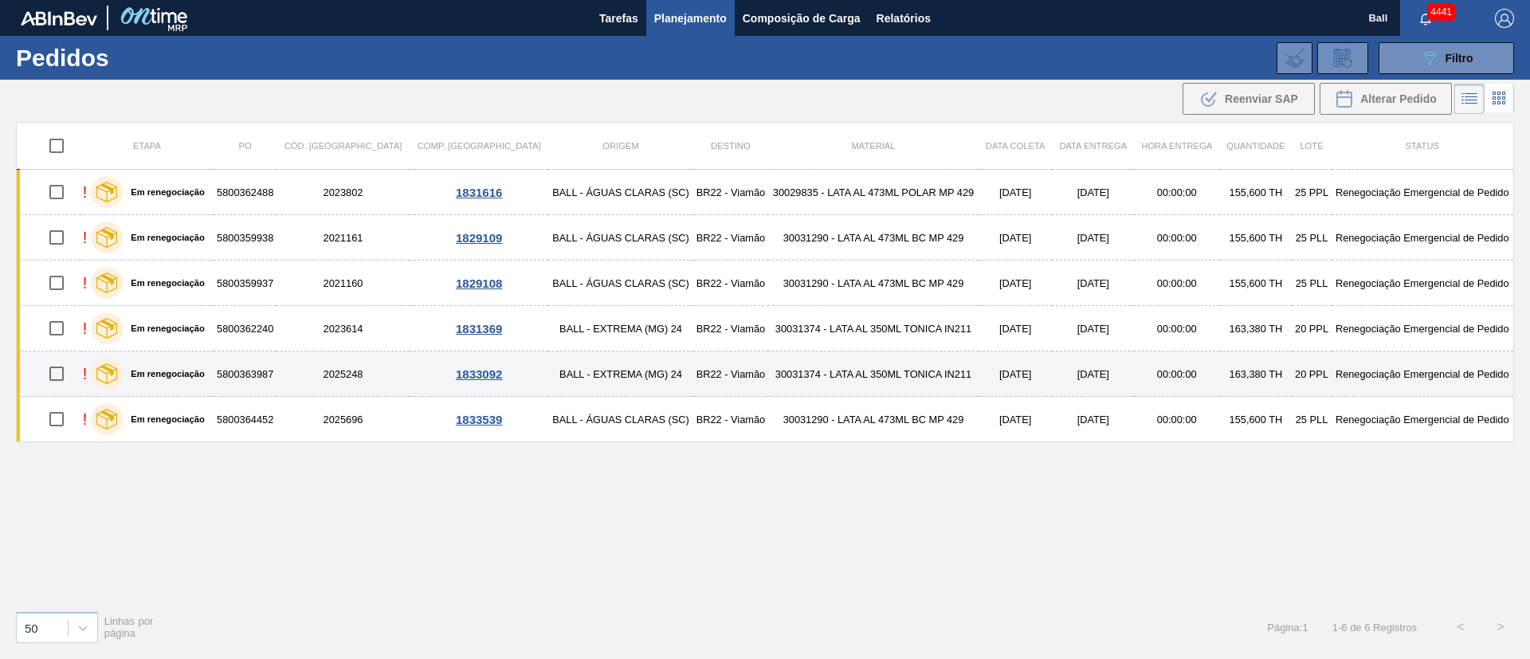
click at [979, 359] on td "[DATE]" at bounding box center [1016, 374] width 74 height 45
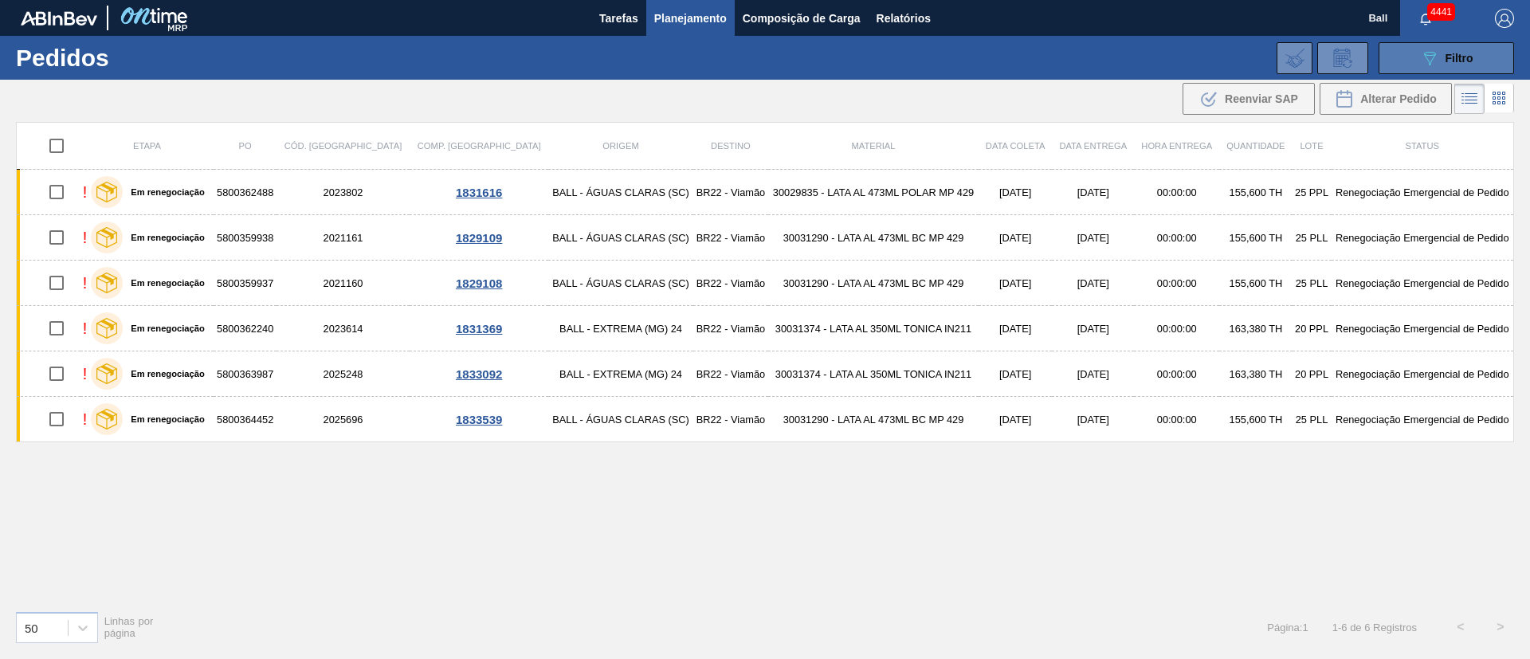
click at [1426, 62] on icon "089F7B8B-B2A5-4AFE-B5C0-19BA573D28AC" at bounding box center [1429, 58] width 19 height 19
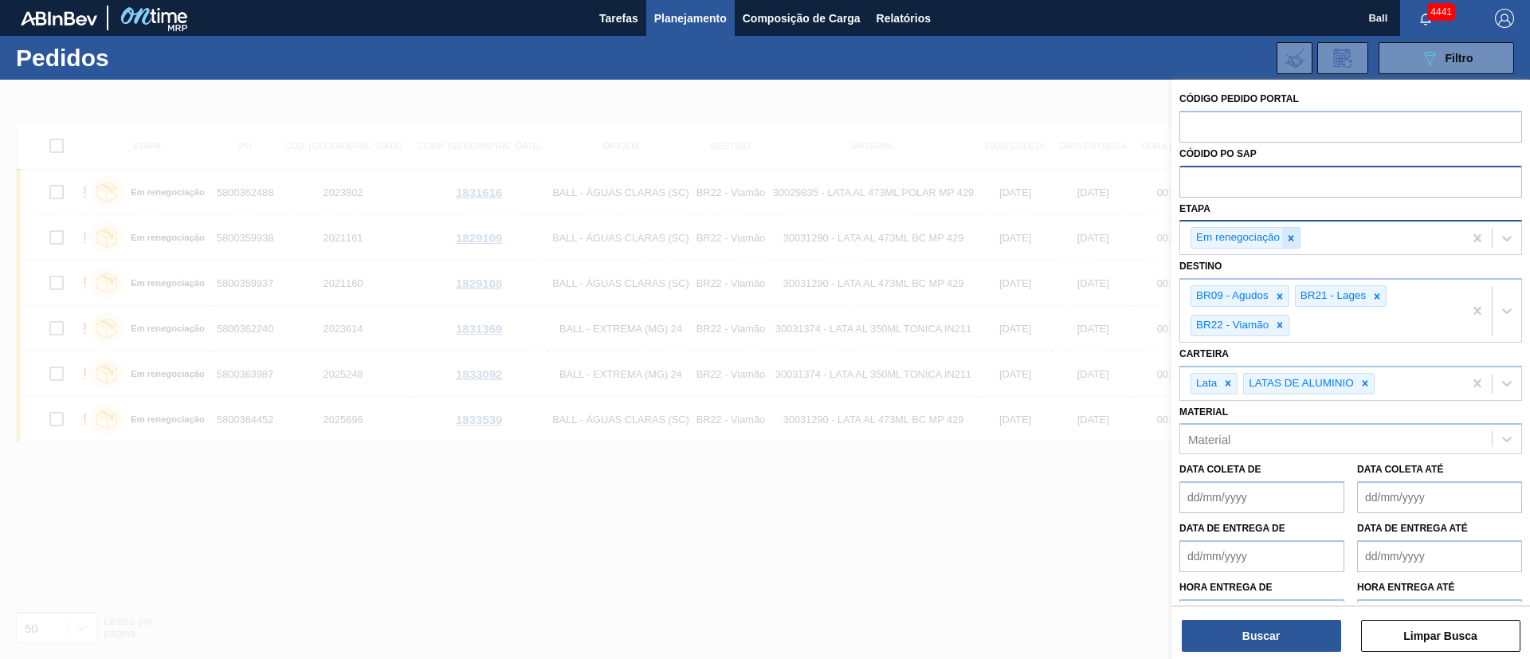
click at [1290, 245] on div at bounding box center [1291, 238] width 18 height 20
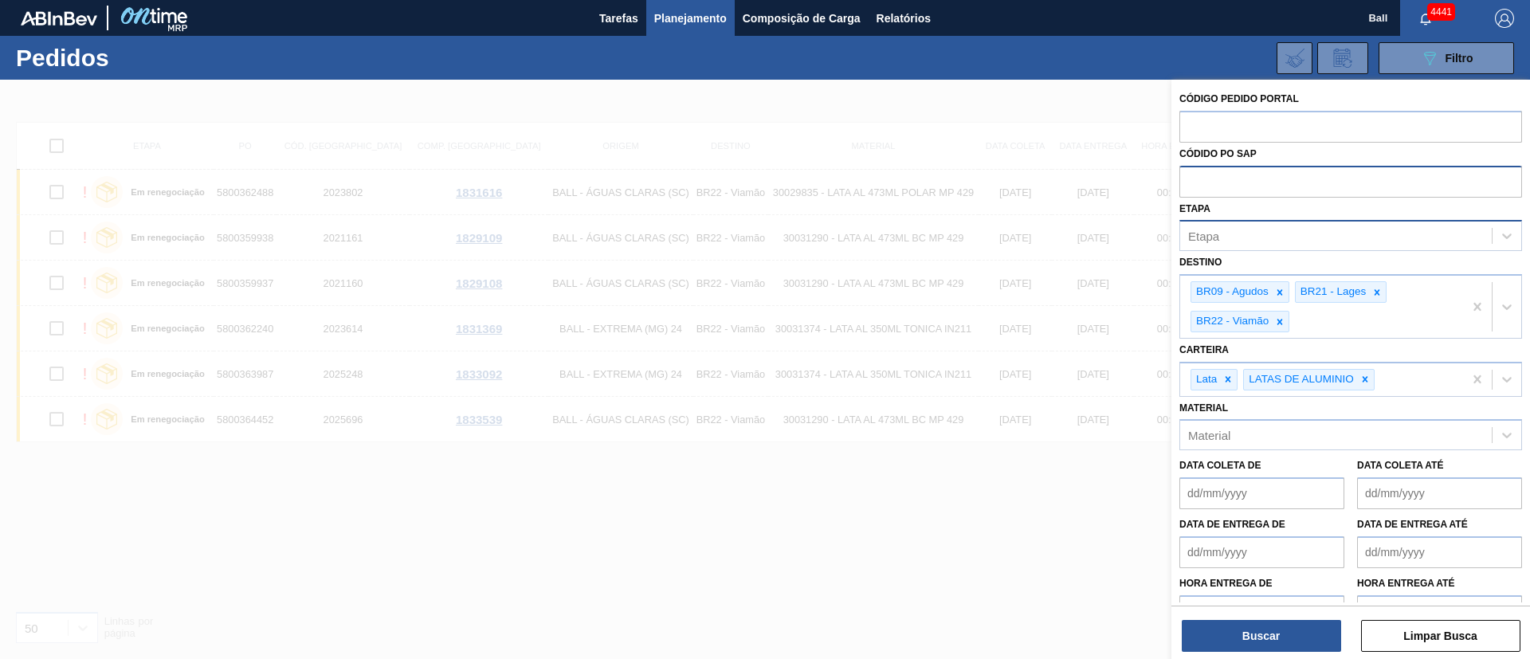
click at [1297, 190] on input "text" at bounding box center [1351, 181] width 343 height 30
paste input "text"
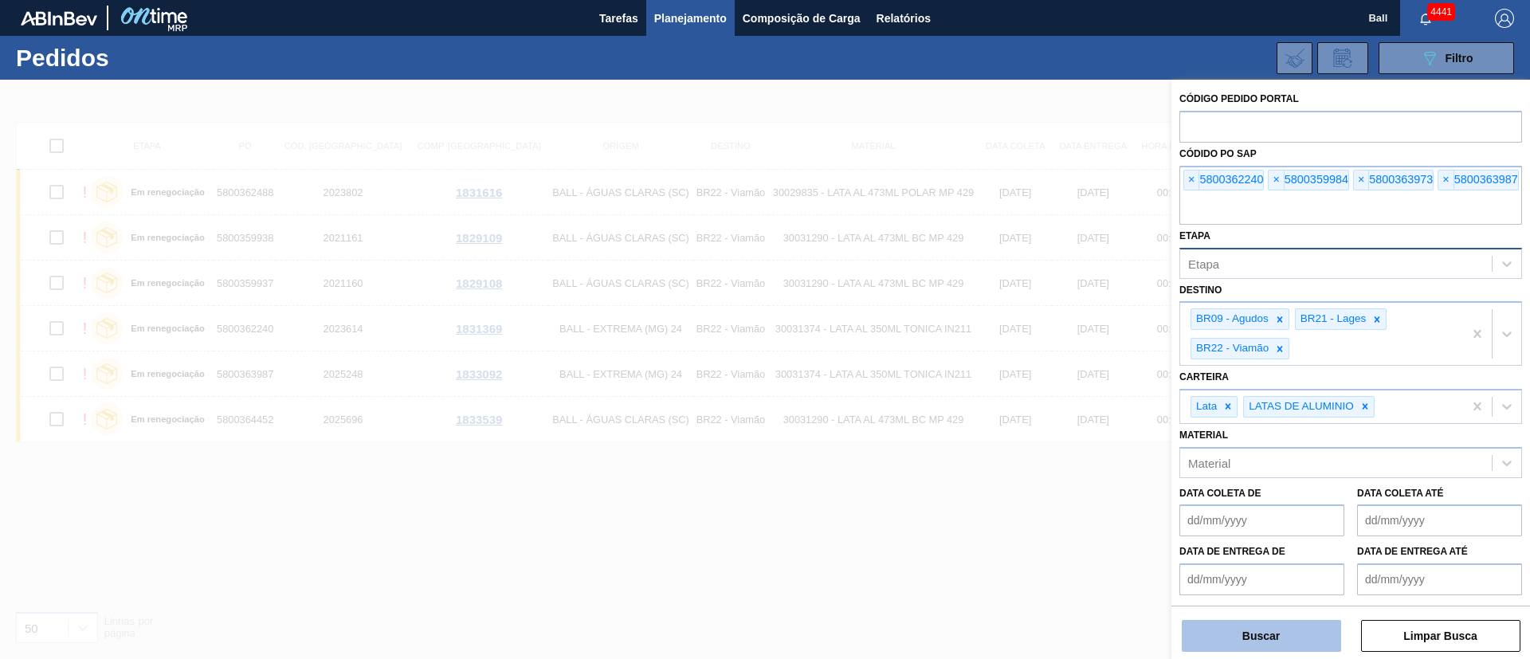
click at [1247, 630] on button "Buscar" at bounding box center [1261, 636] width 159 height 32
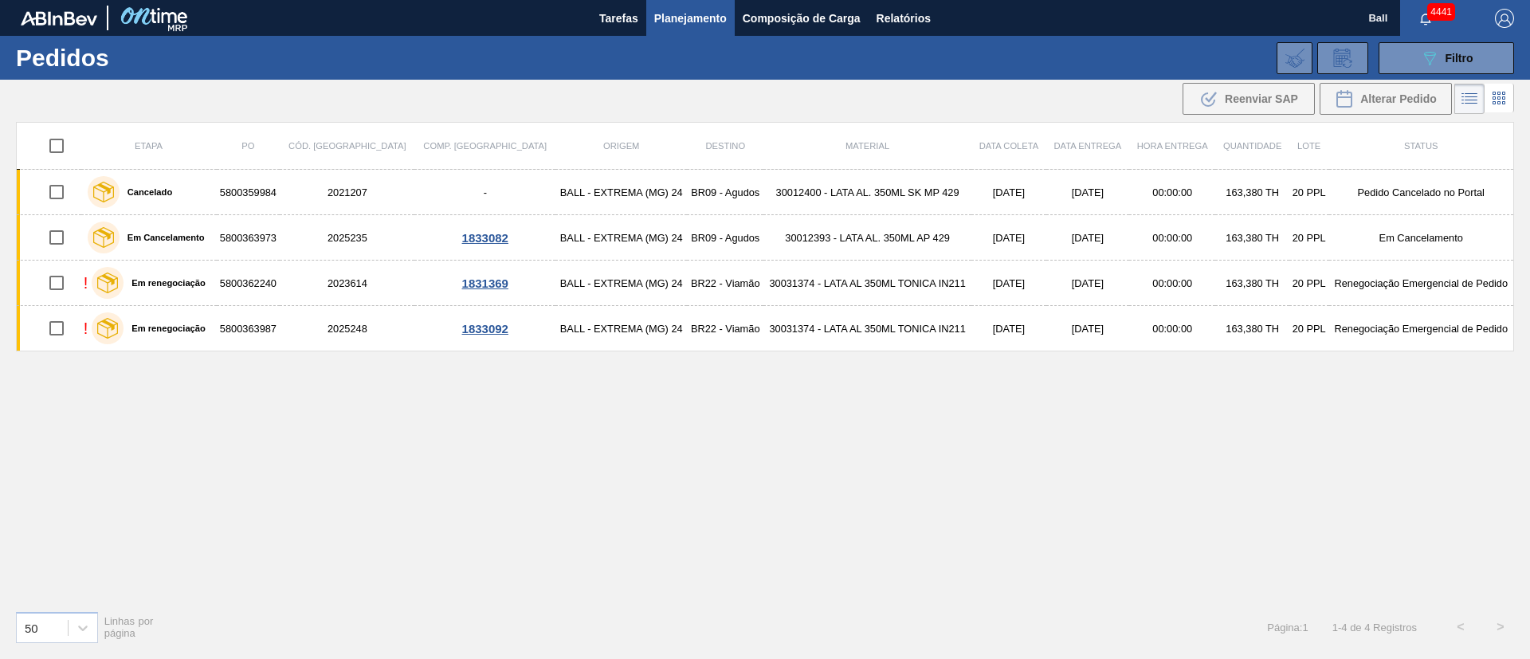
click at [1222, 440] on div "Etapa PO Cód. Pedido Comp. Carga Origem Destino Material Data coleta Data entre…" at bounding box center [765, 360] width 1498 height 476
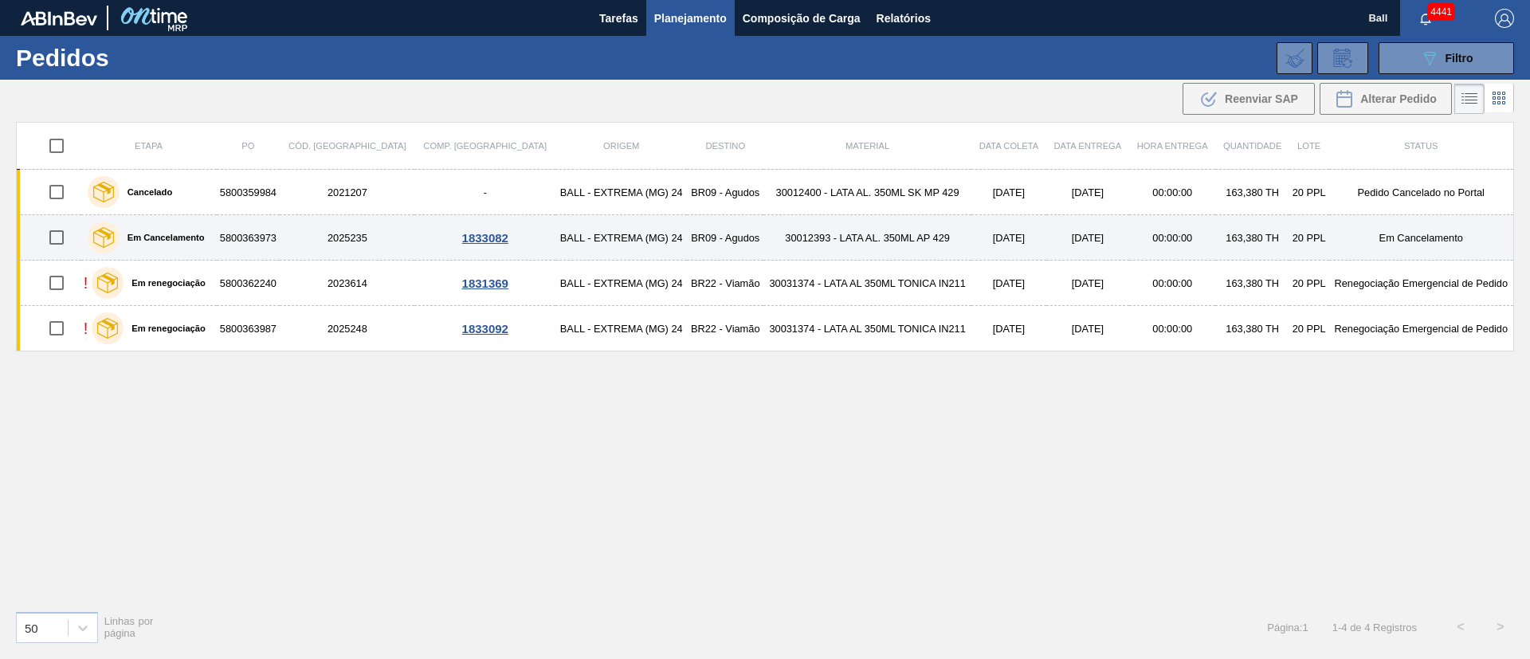
click at [1233, 235] on td "163,380 TH" at bounding box center [1252, 237] width 73 height 45
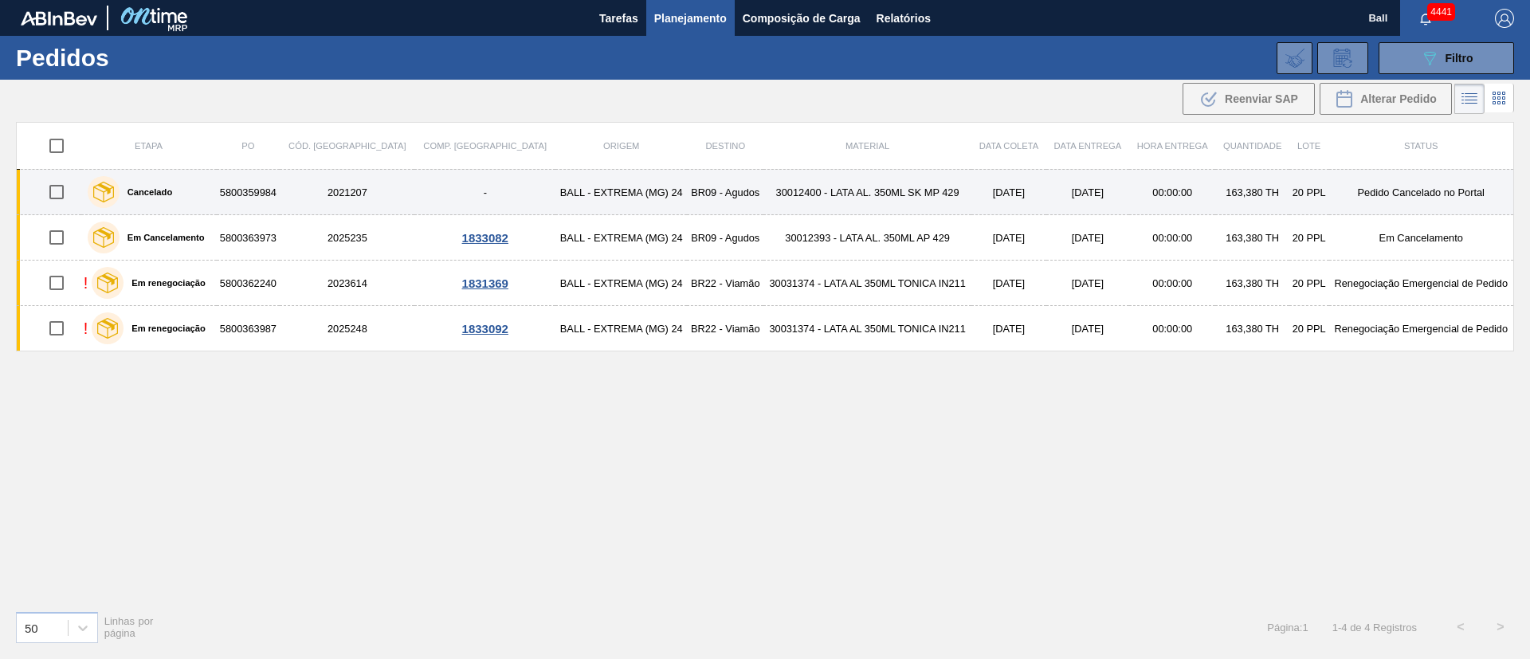
click at [1216, 187] on td "163,380 TH" at bounding box center [1252, 192] width 73 height 45
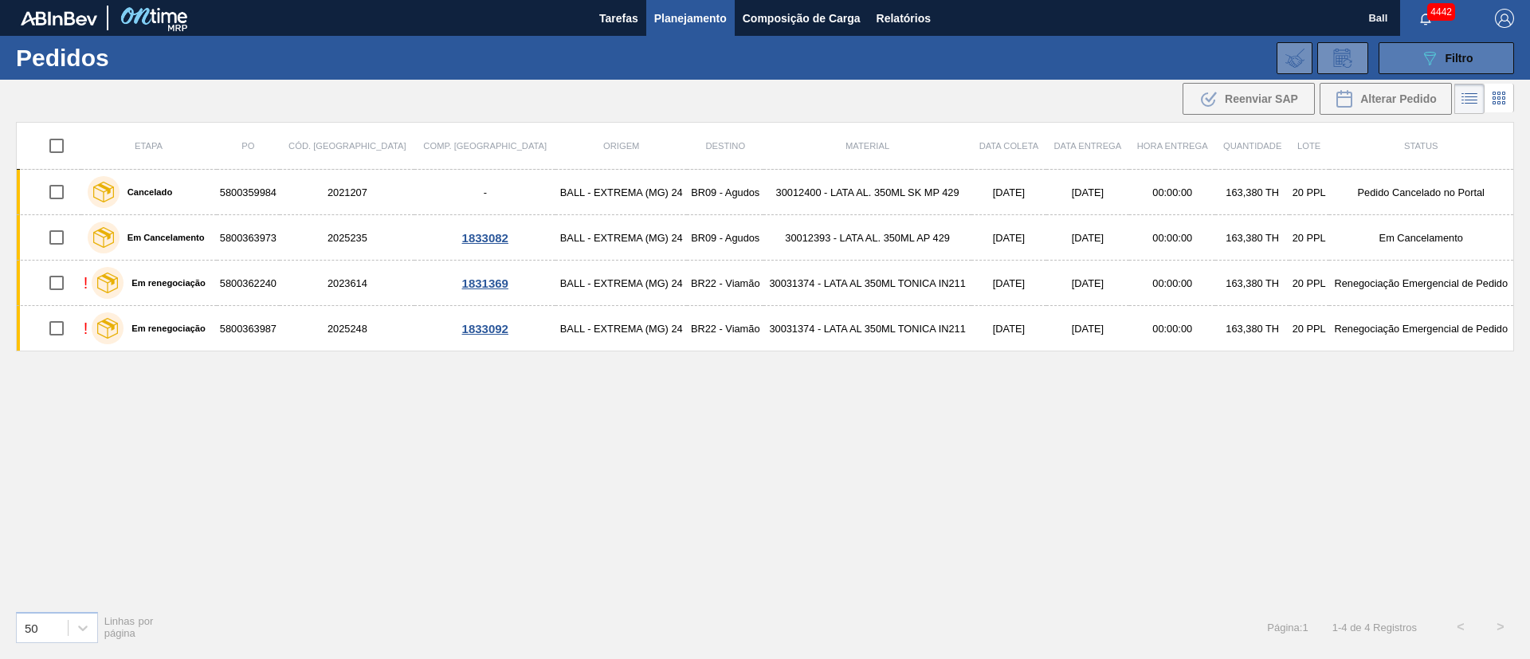
click at [1424, 59] on icon "089F7B8B-B2A5-4AFE-B5C0-19BA573D28AC" at bounding box center [1429, 58] width 19 height 19
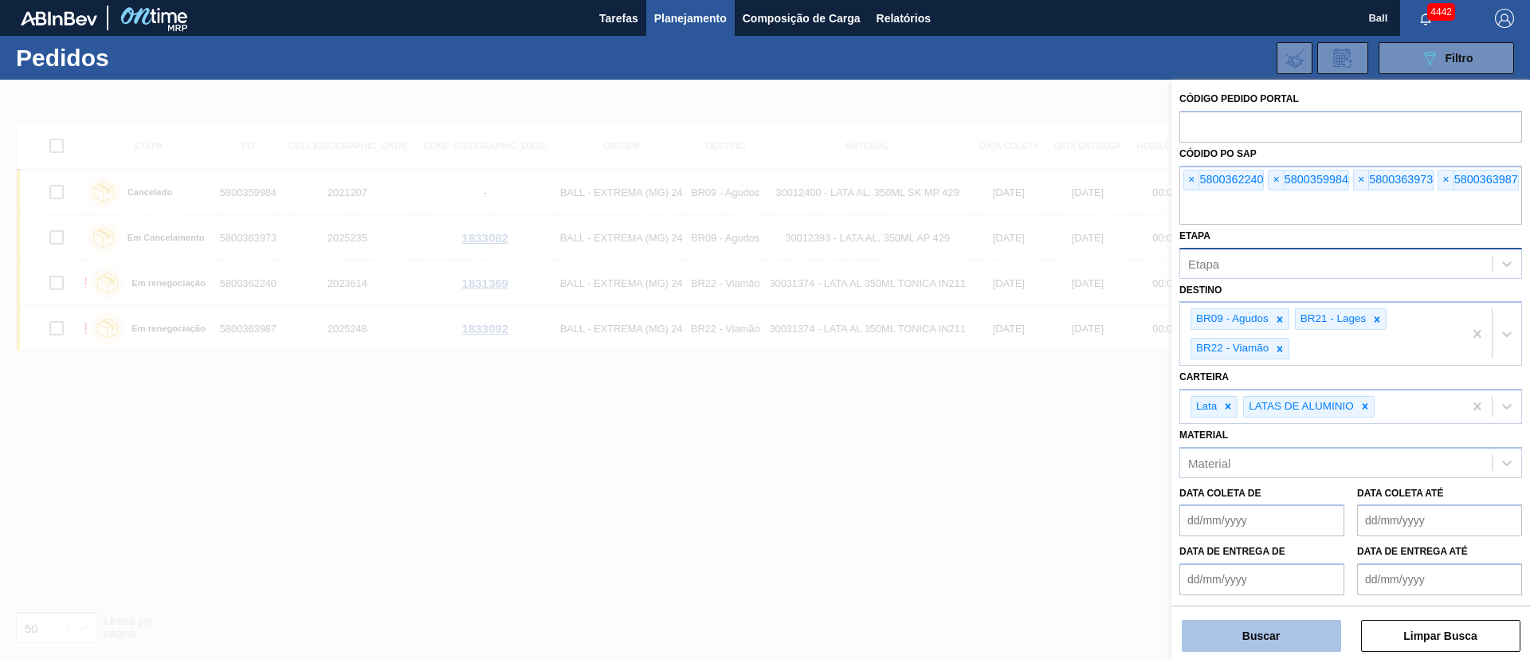
click at [1220, 632] on button "Buscar" at bounding box center [1261, 636] width 159 height 32
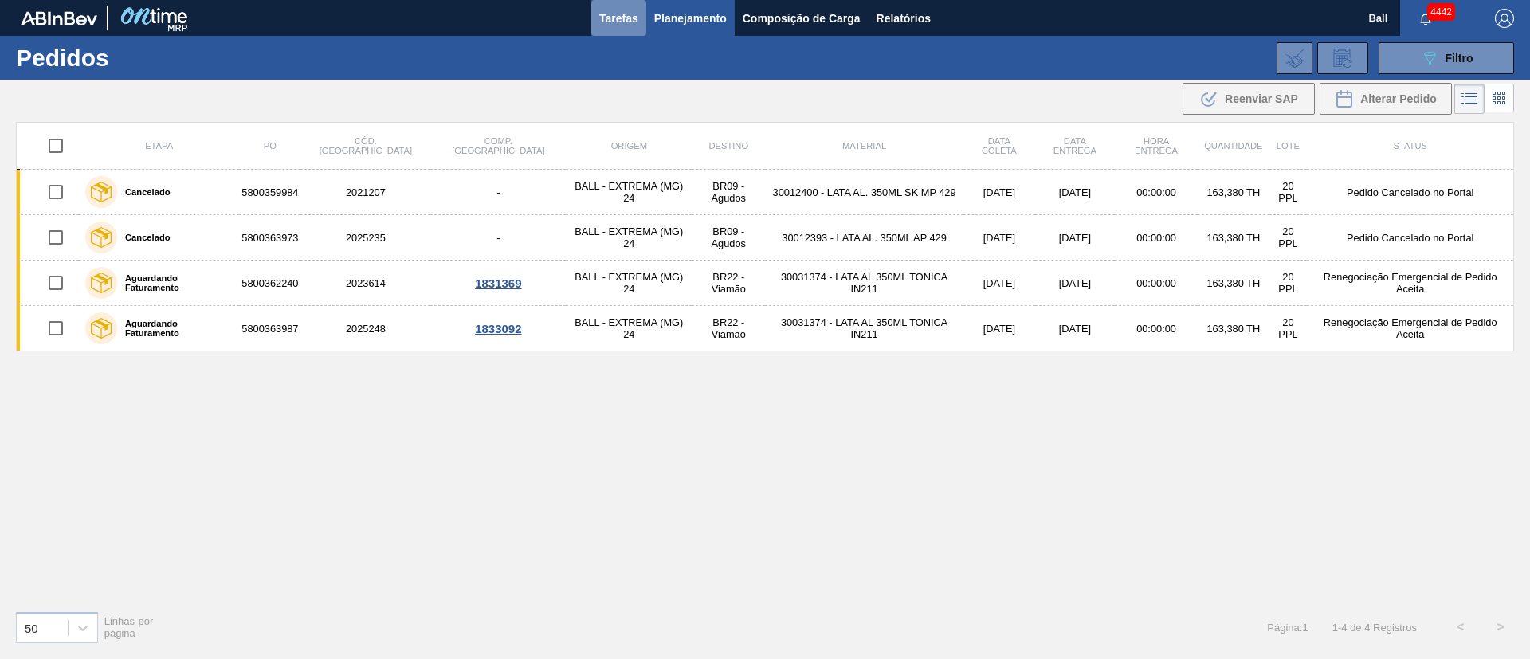
click at [610, 4] on button "Tarefas" at bounding box center [618, 18] width 55 height 36
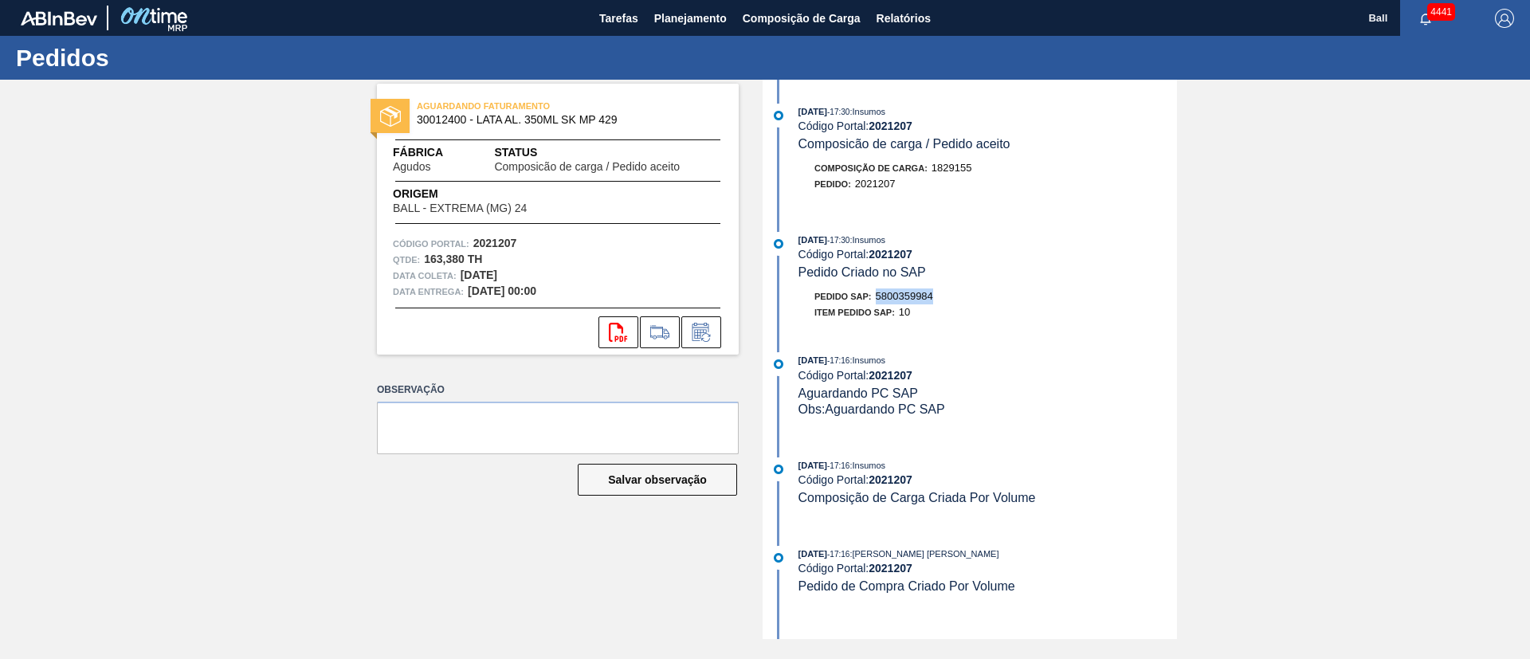
drag, startPoint x: 878, startPoint y: 298, endPoint x: 946, endPoint y: 295, distance: 68.6
click at [946, 295] on div "Pedido SAP: 5800359984" at bounding box center [988, 297] width 379 height 16
copy span "5800359984"
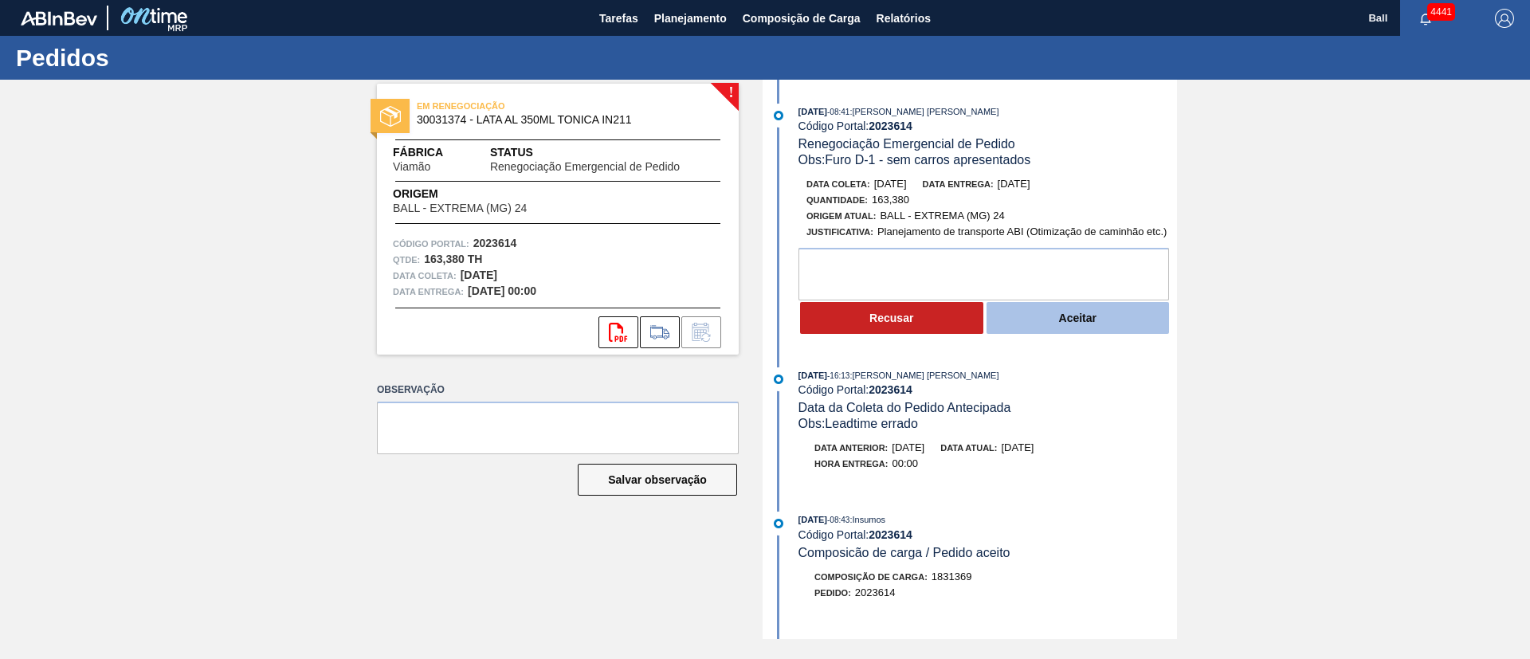
click at [1089, 312] on button "Aceitar" at bounding box center [1078, 318] width 183 height 32
click at [1051, 307] on button "Aceitar" at bounding box center [1078, 318] width 183 height 32
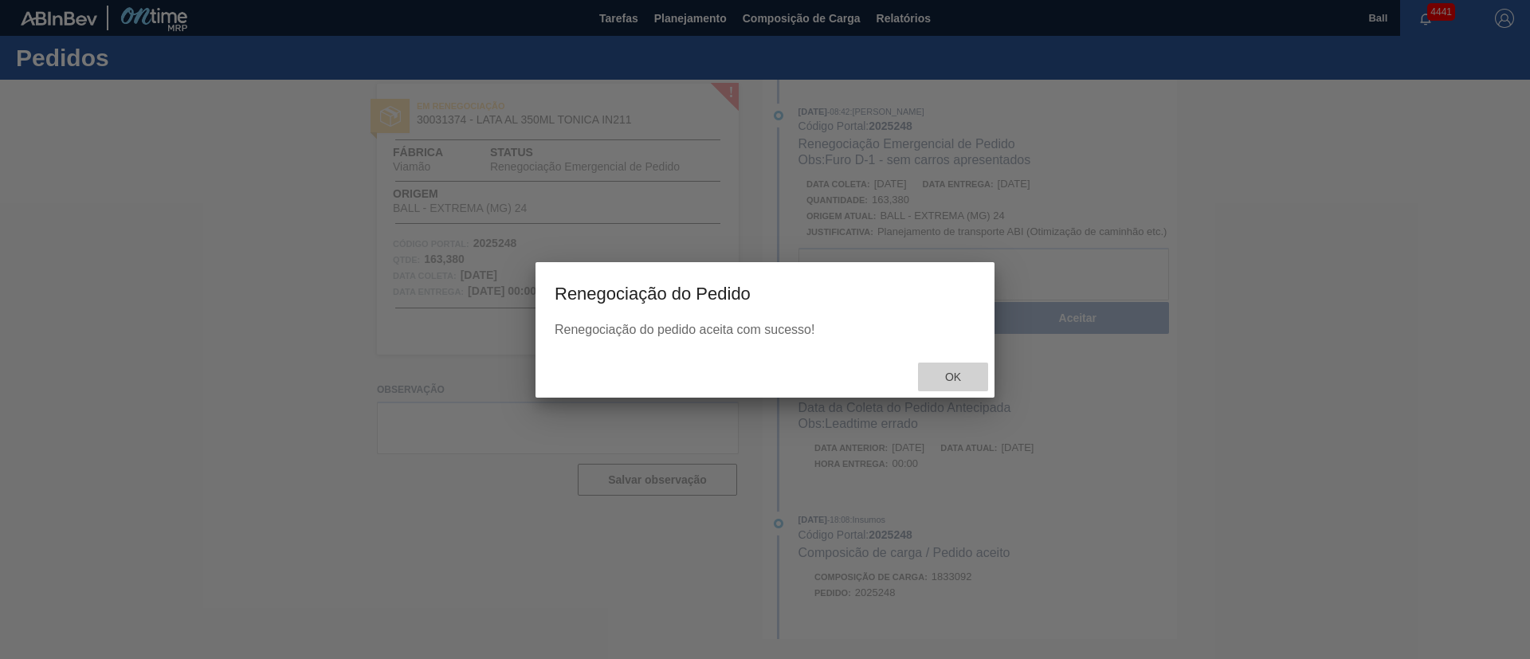
click at [956, 371] on span "Ok" at bounding box center [953, 377] width 41 height 13
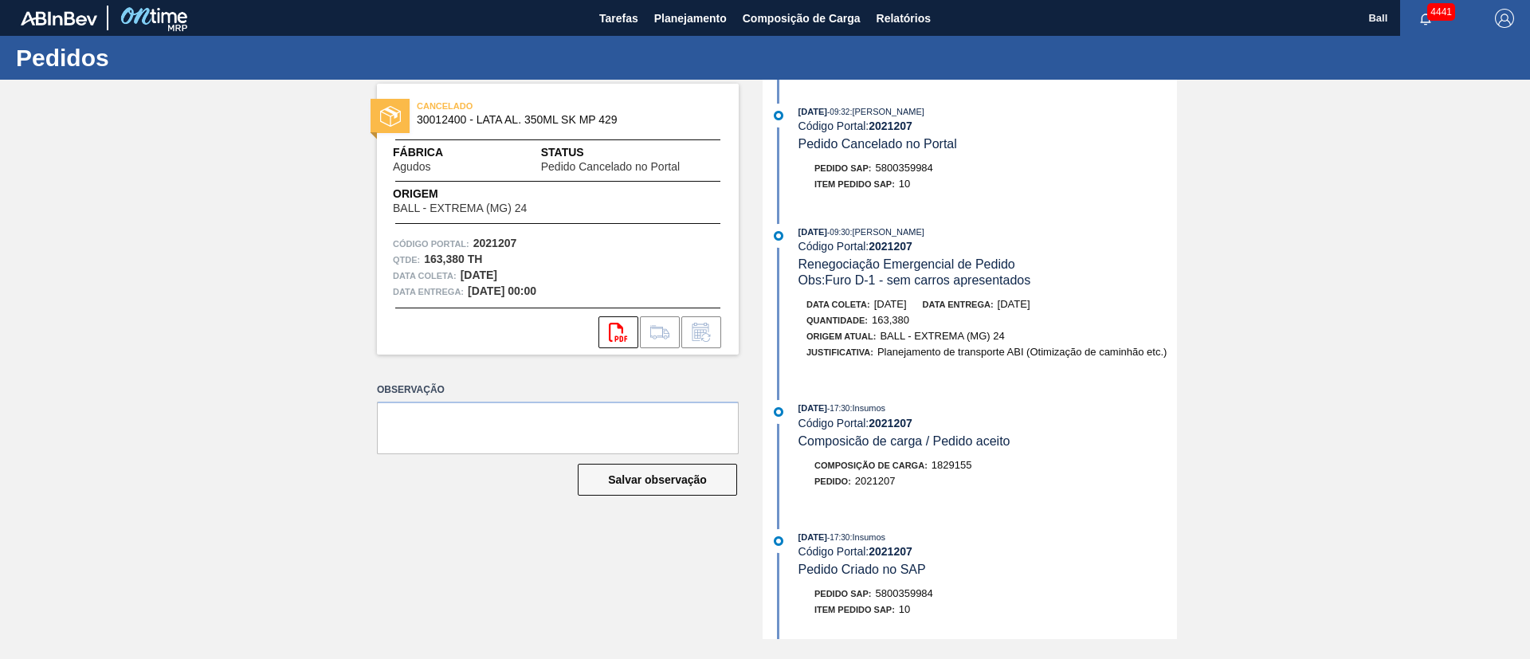
click at [568, 591] on div "CANCELADO 30012400 - LATA AL. 350ML SK MP 429 Fábrica Agudos Status Pedido Canc…" at bounding box center [546, 360] width 386 height 560
click at [4, 243] on div "CANCELADO 30012400 - LATA AL. 350ML SK MP 429 Fábrica Agudos Status Pedido Canc…" at bounding box center [765, 360] width 1530 height 560
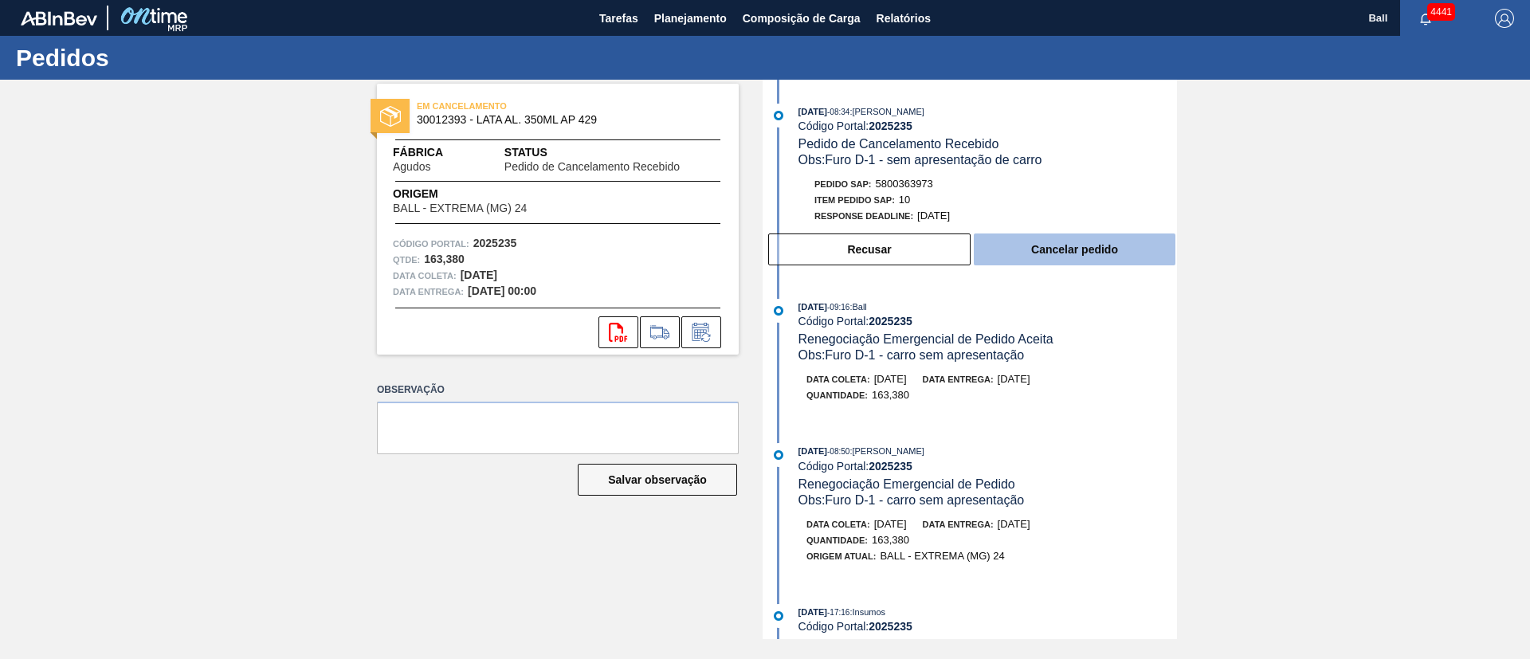
click at [1044, 259] on button "Cancelar pedido" at bounding box center [1075, 250] width 202 height 32
